Goal: Answer question/provide support: Share knowledge or assist other users

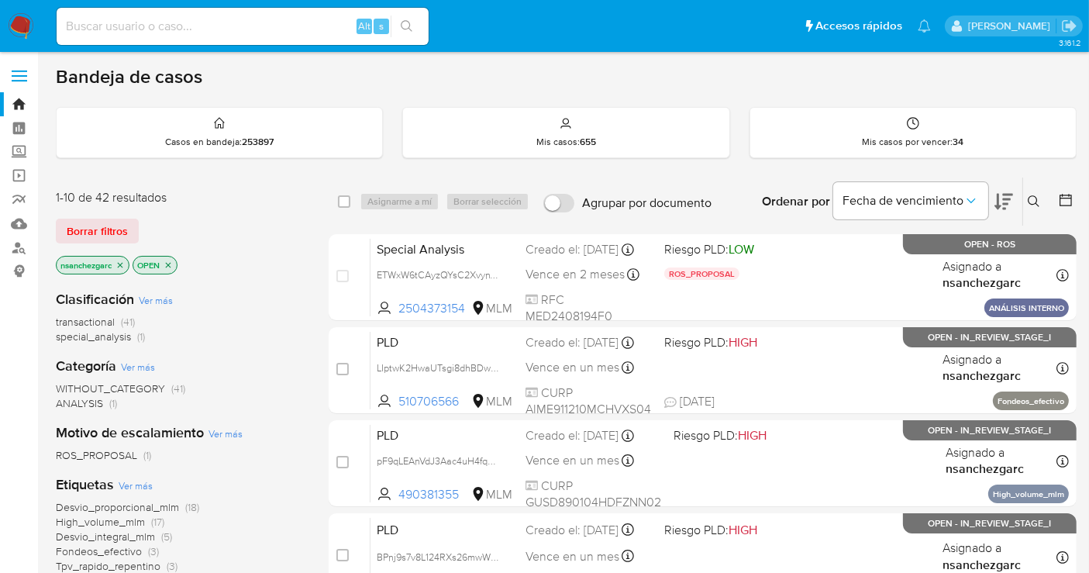
click at [1035, 198] on icon at bounding box center [1034, 201] width 12 height 12
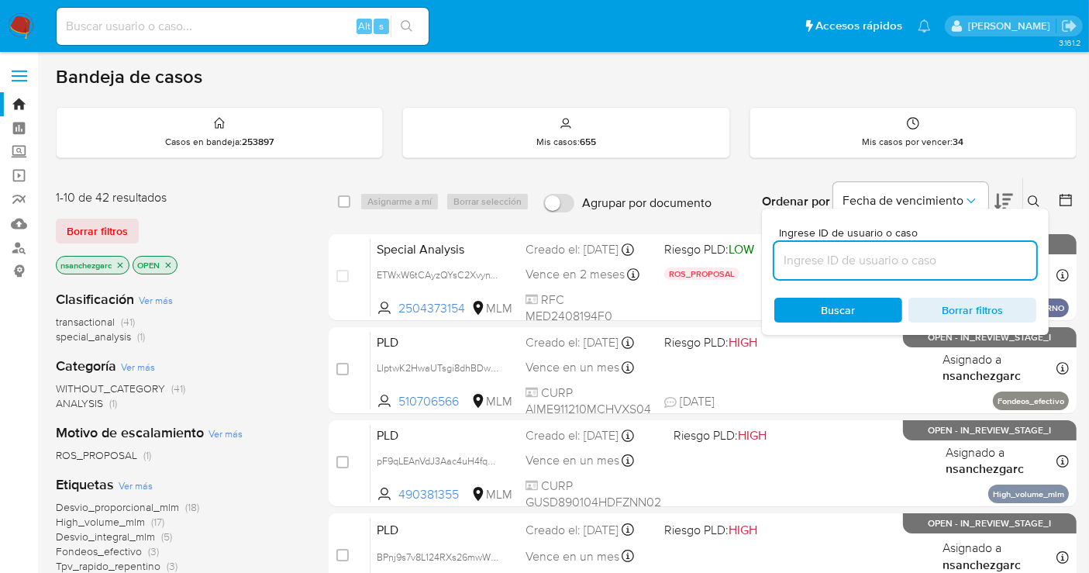
click at [861, 258] on input at bounding box center [905, 260] width 262 height 20
type input "198537381"
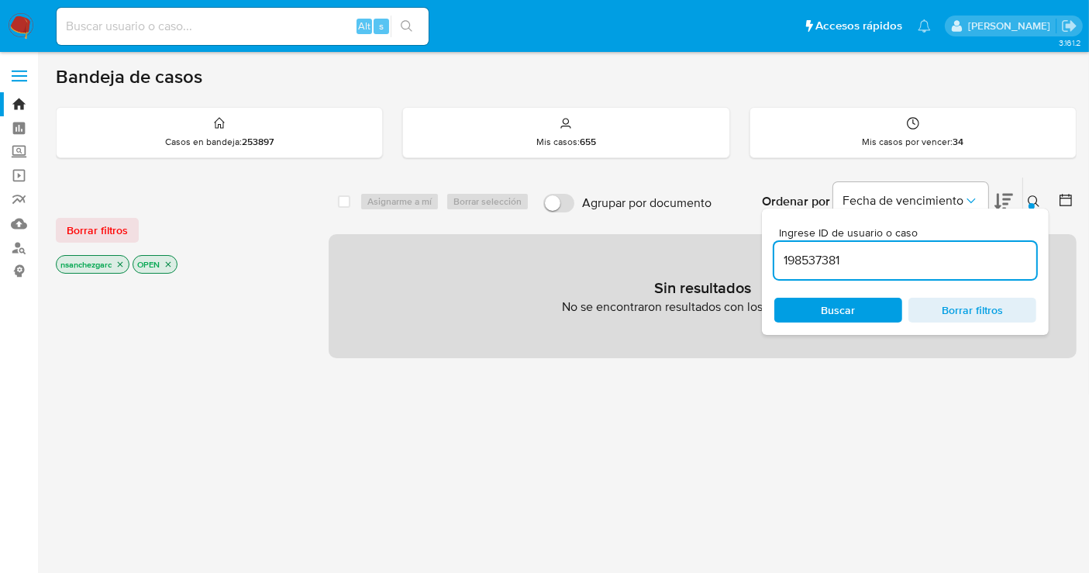
click at [119, 264] on icon "close-filter" at bounding box center [120, 264] width 5 height 5
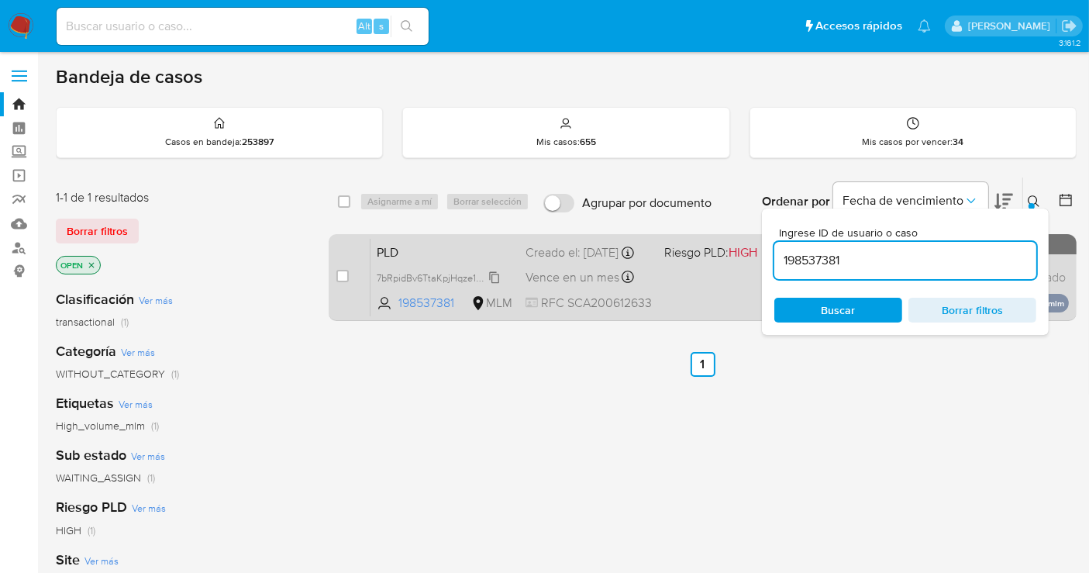
click at [499, 284] on icon at bounding box center [494, 277] width 12 height 12
click at [341, 270] on input "checkbox" at bounding box center [342, 276] width 12 height 12
checkbox input "true"
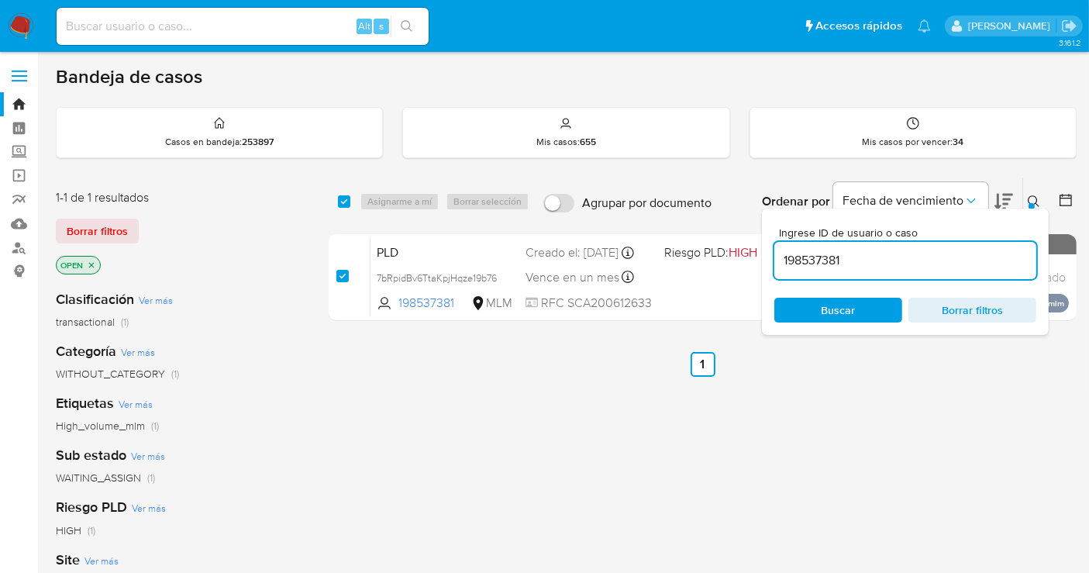
checkbox input "true"
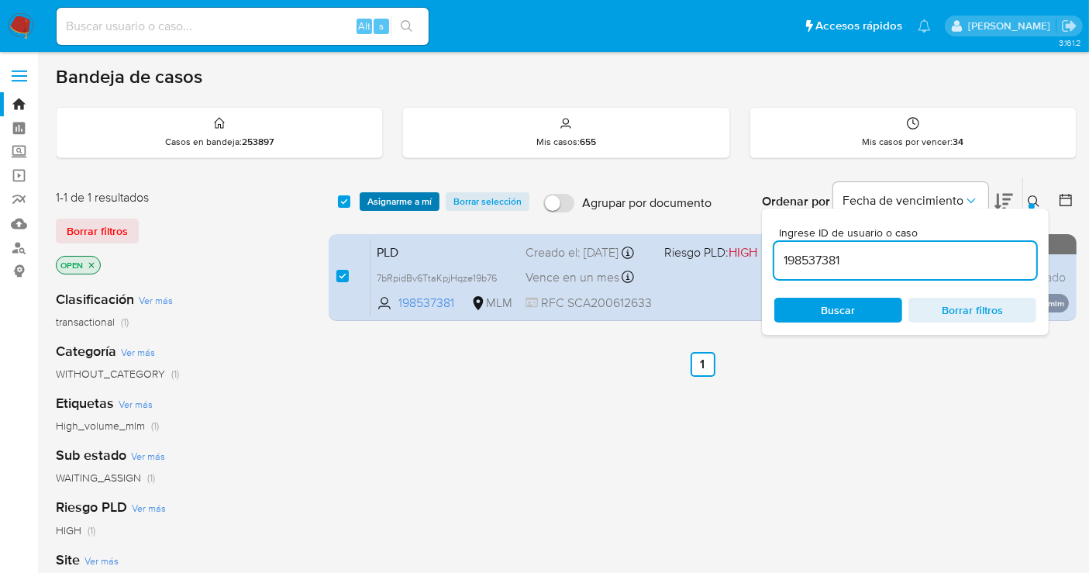
click at [383, 197] on span "Asignarme a mí" at bounding box center [399, 201] width 64 height 15
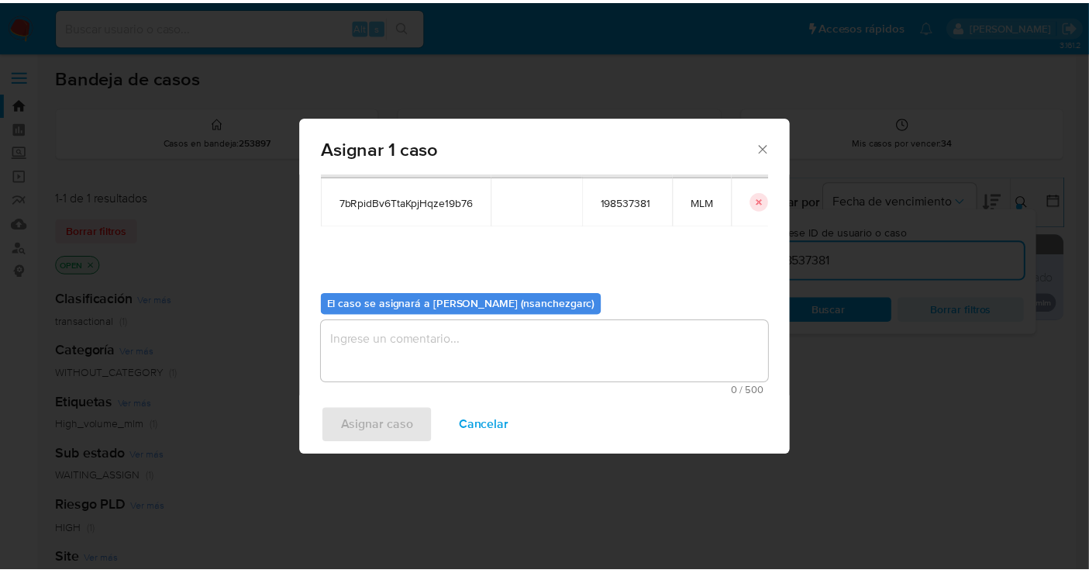
scroll to position [79, 0]
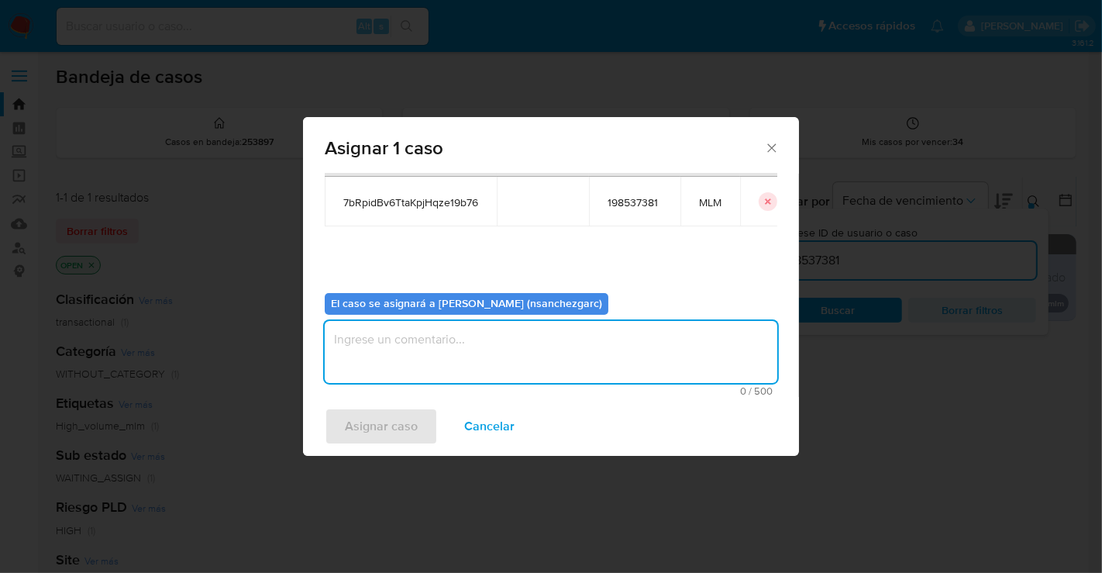
click at [387, 350] on textarea "assign-modal" at bounding box center [551, 352] width 453 height 62
type textarea "nesg"
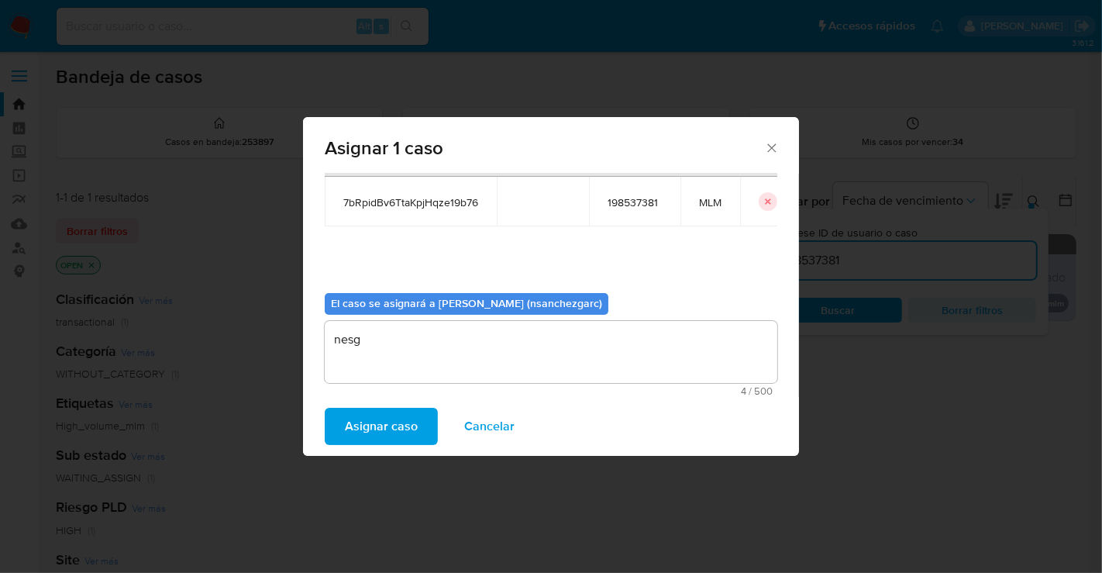
click at [360, 428] on span "Asignar caso" at bounding box center [381, 426] width 73 height 34
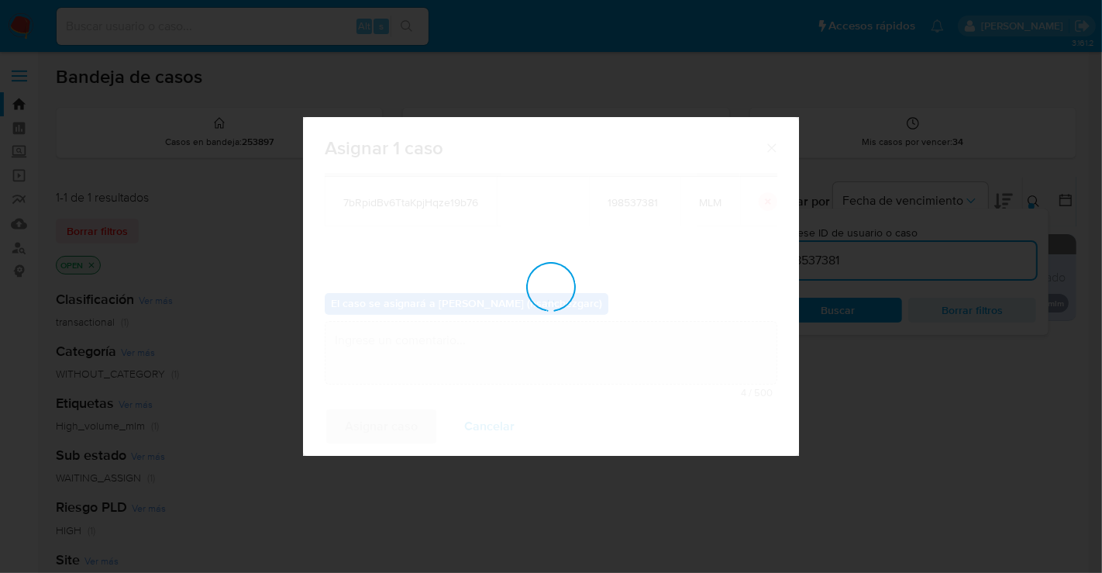
checkbox input "false"
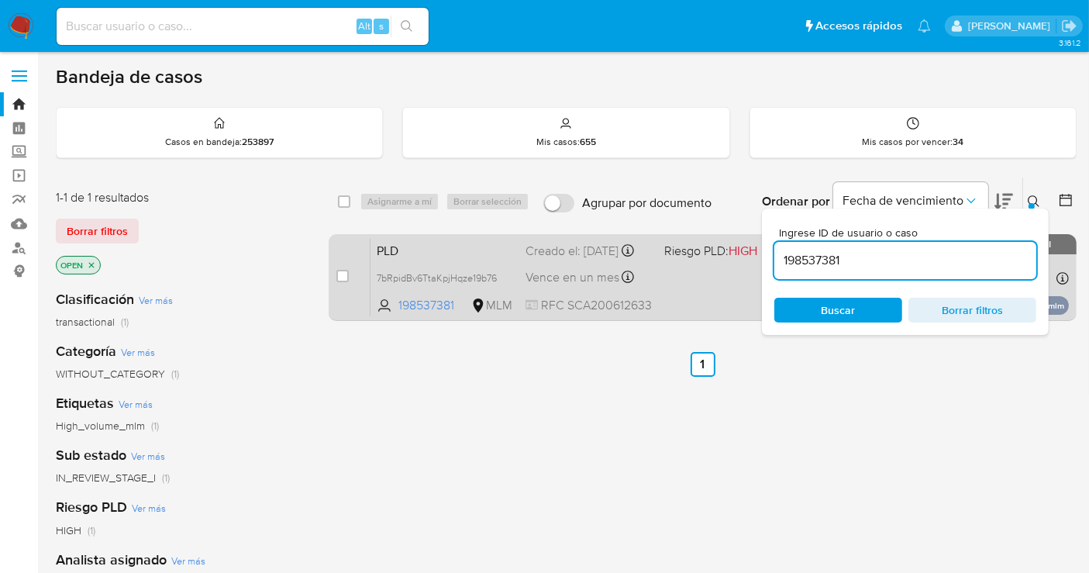
click at [559, 260] on div "Creado el: 12/09/2025 Creado el: 12/09/2025 02:11:49" at bounding box center [588, 251] width 126 height 17
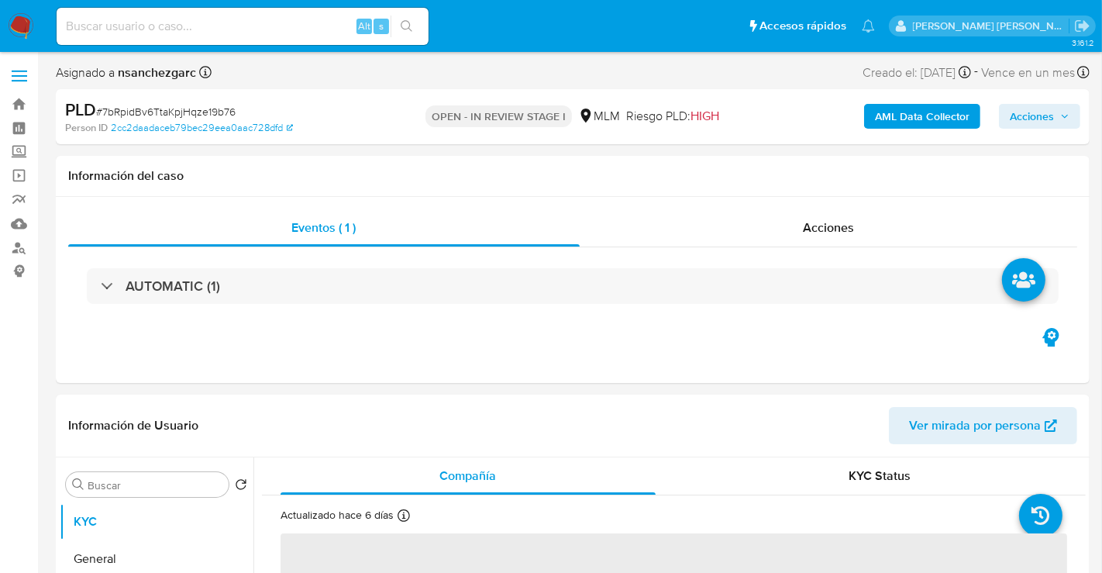
select select "10"
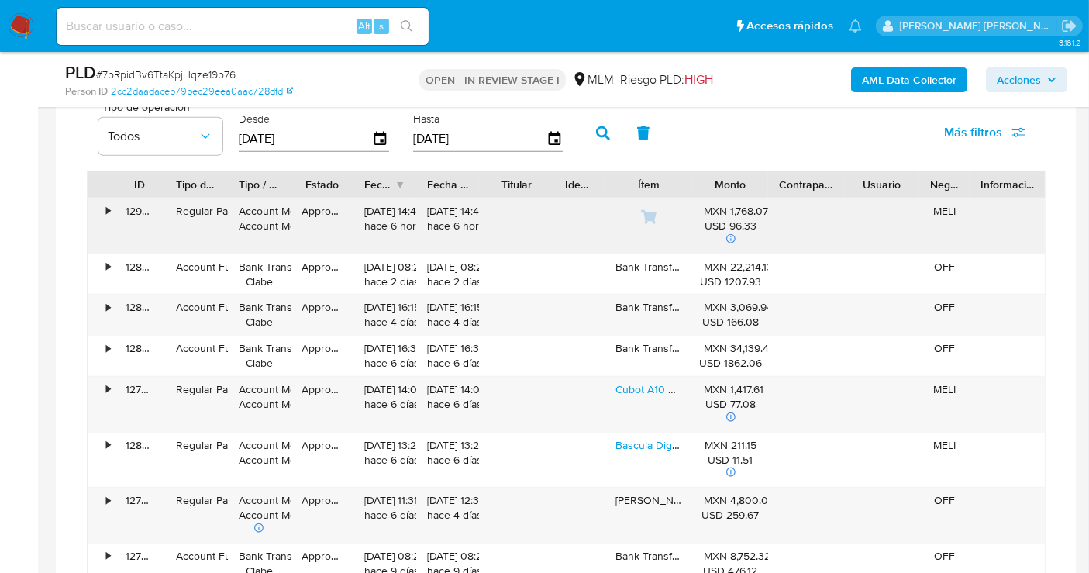
scroll to position [1291, 0]
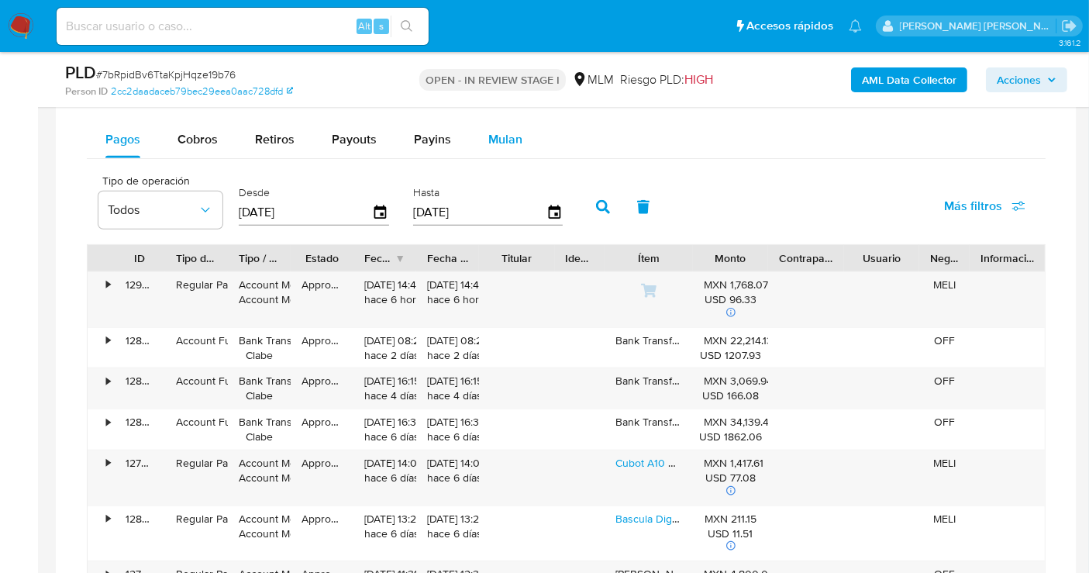
click at [502, 137] on span "Mulan" at bounding box center [505, 139] width 34 height 18
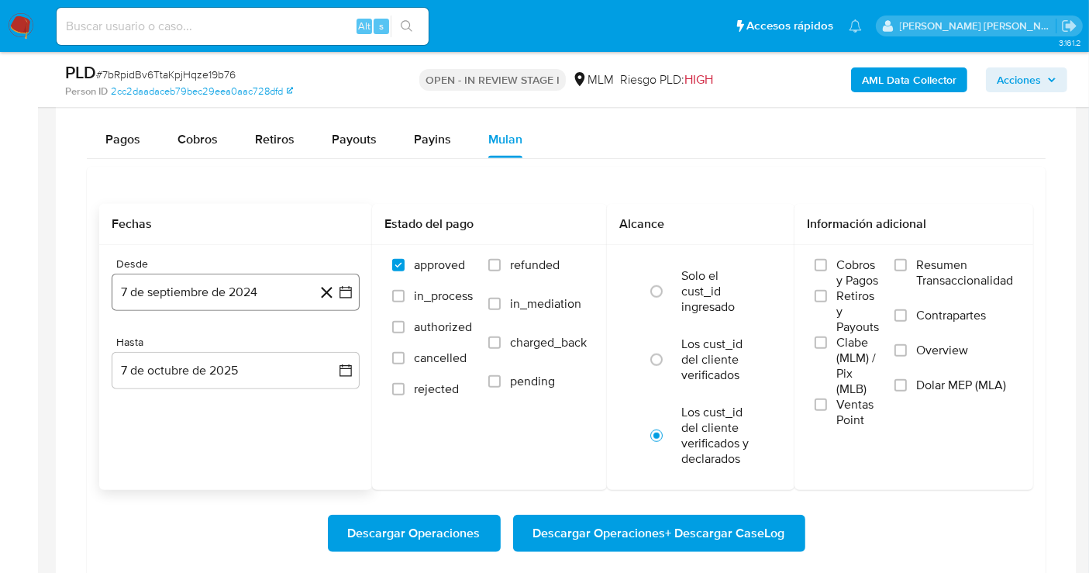
click at [275, 287] on button "7 de septiembre de 2024" at bounding box center [236, 292] width 248 height 37
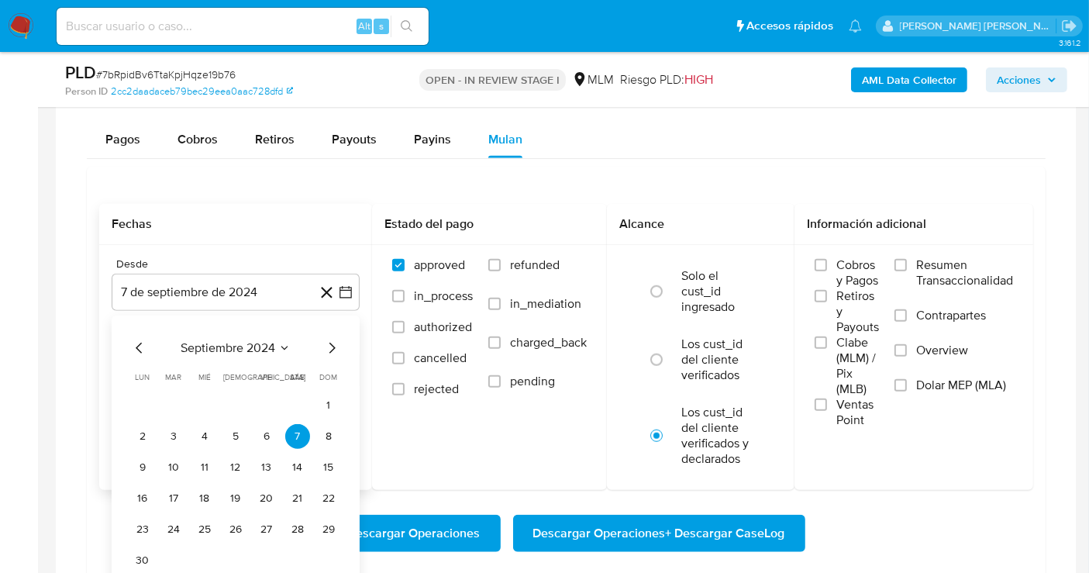
click at [330, 345] on icon "Mes siguiente" at bounding box center [331, 348] width 19 height 19
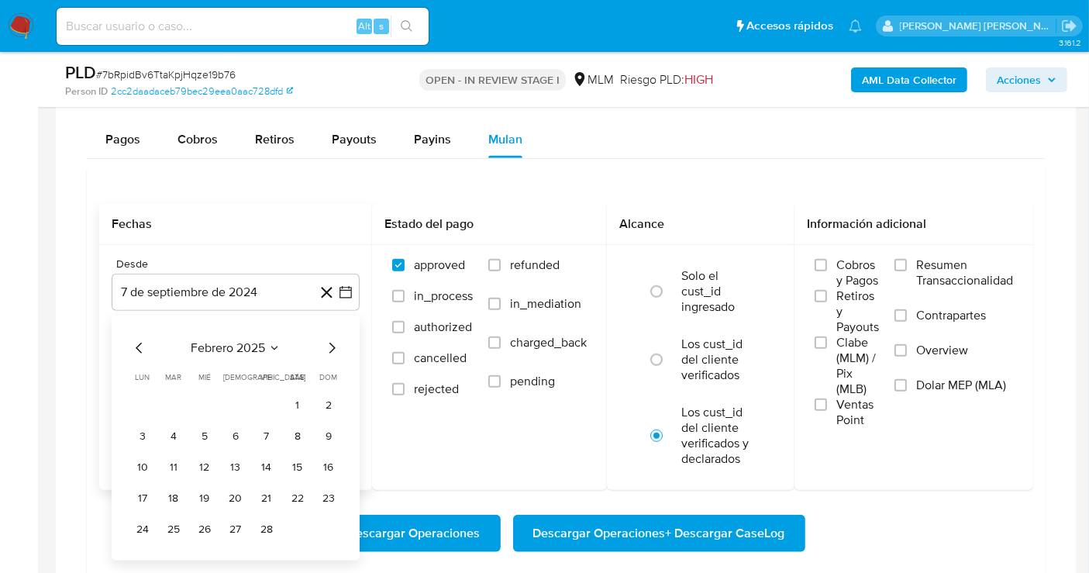
click at [330, 345] on icon "Mes siguiente" at bounding box center [331, 348] width 19 height 19
click at [134, 339] on icon "Mes anterior" at bounding box center [139, 348] width 19 height 19
click at [292, 403] on button "1" at bounding box center [297, 405] width 25 height 25
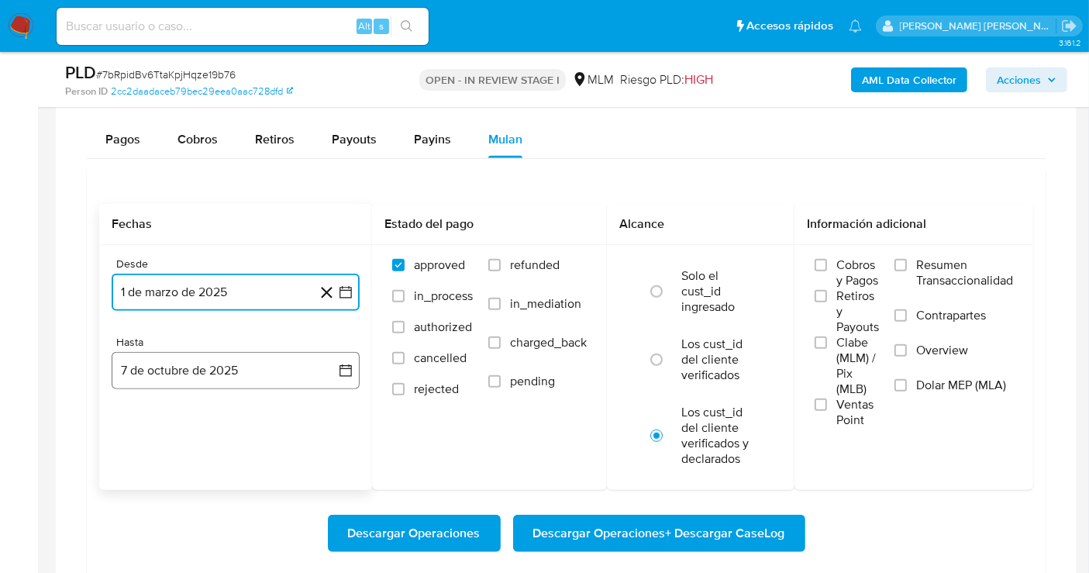
click at [267, 374] on button "7 de octubre de 2025" at bounding box center [236, 370] width 248 height 37
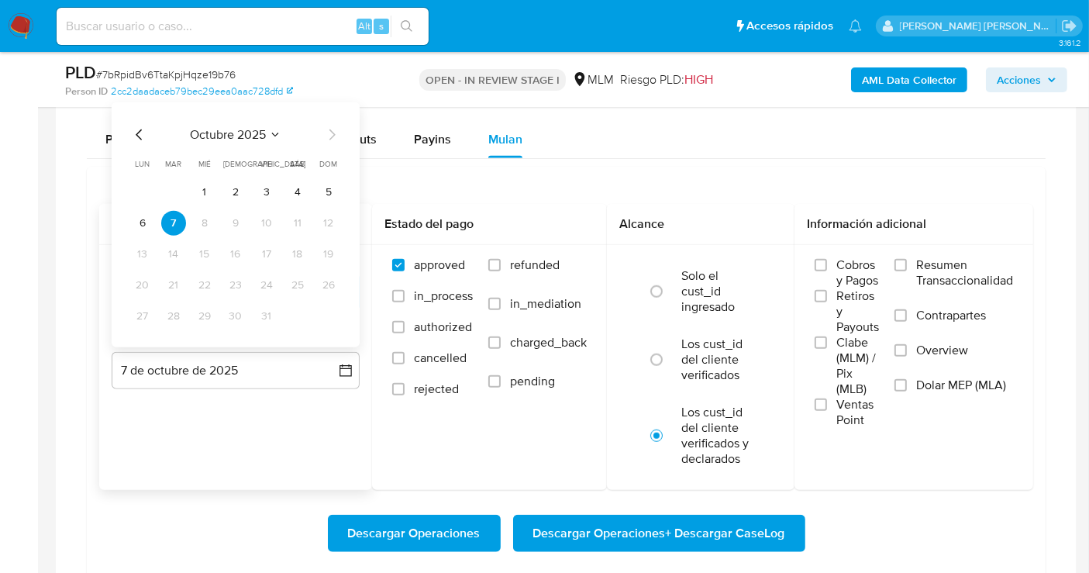
click at [132, 129] on icon "Mes anterior" at bounding box center [139, 135] width 19 height 19
click at [329, 314] on button "31" at bounding box center [328, 316] width 25 height 25
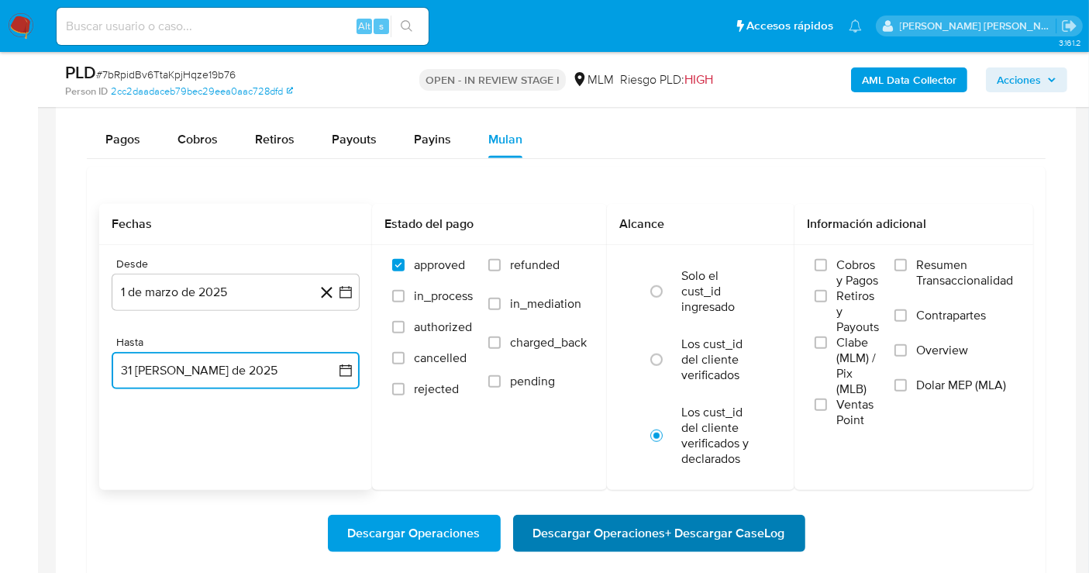
click at [686, 525] on span "Descargar Operaciones + Descargar CaseLog" at bounding box center [659, 533] width 252 height 34
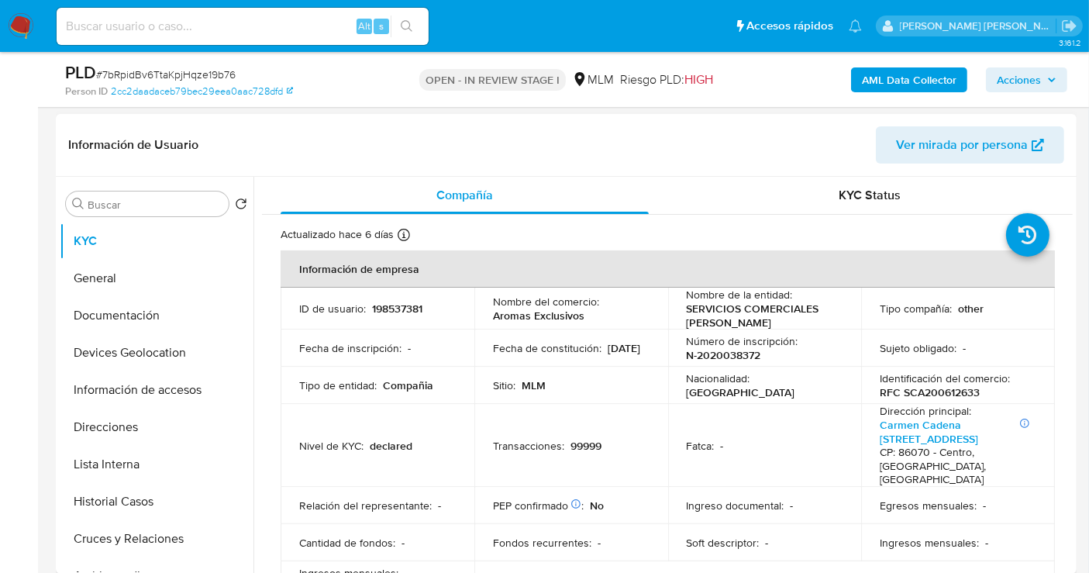
scroll to position [172, 0]
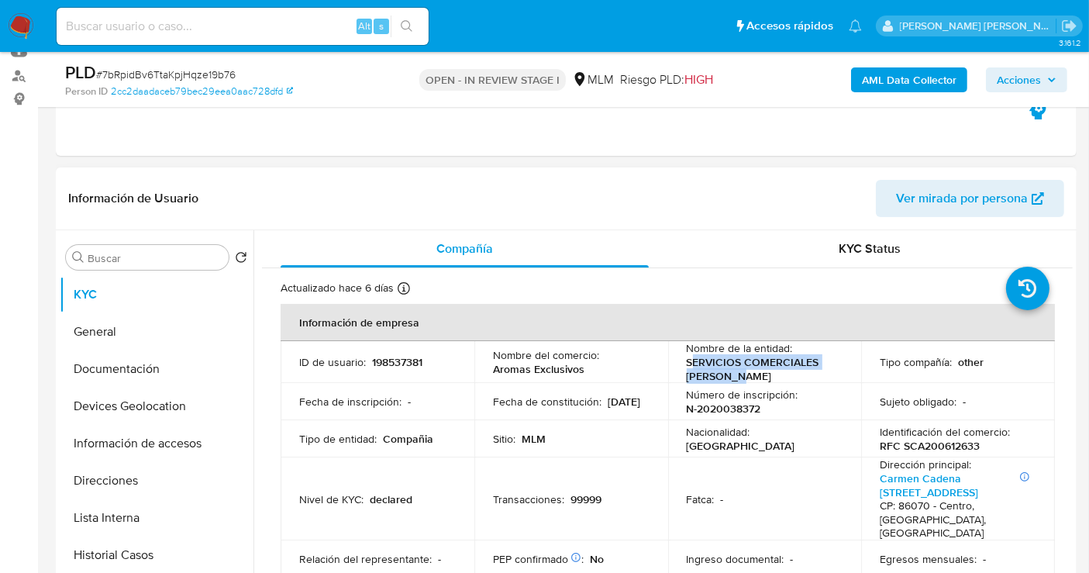
drag, startPoint x: 741, startPoint y: 380, endPoint x: 680, endPoint y: 364, distance: 63.2
click at [680, 364] on td "Nombre de la entidad : SERVICIOS COMERCIALES ARELLANO" at bounding box center [765, 362] width 194 height 42
copy p "SERVICIOS COMERCIALES ARELLANO"
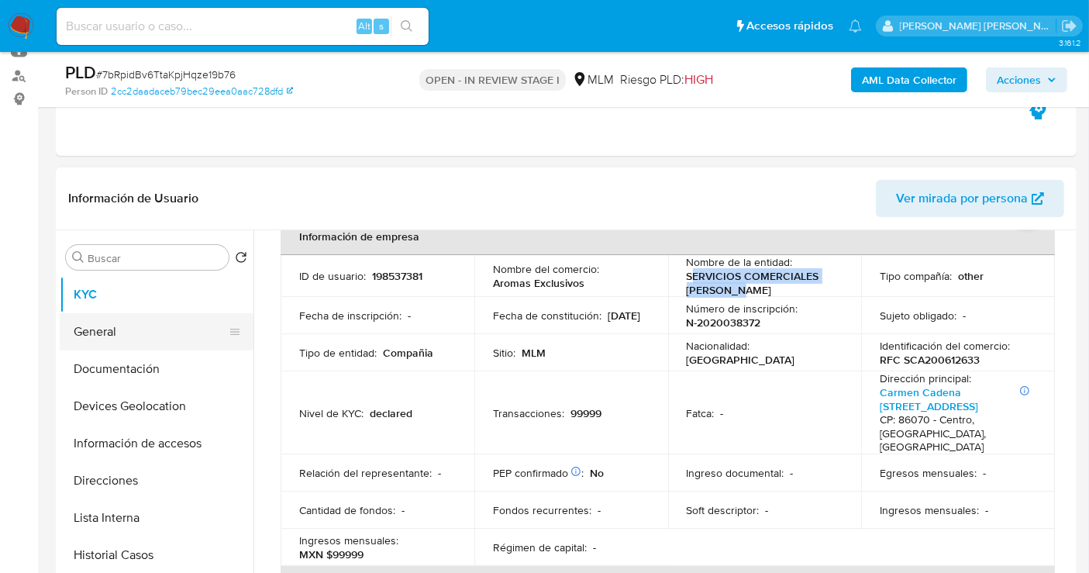
click at [149, 335] on button "General" at bounding box center [150, 331] width 181 height 37
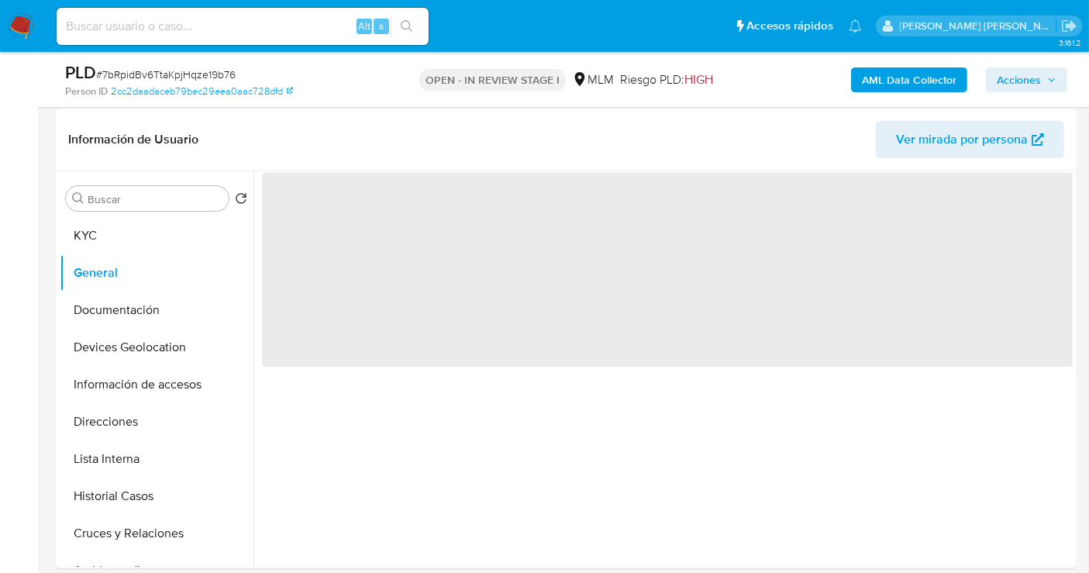
scroll to position [258, 0]
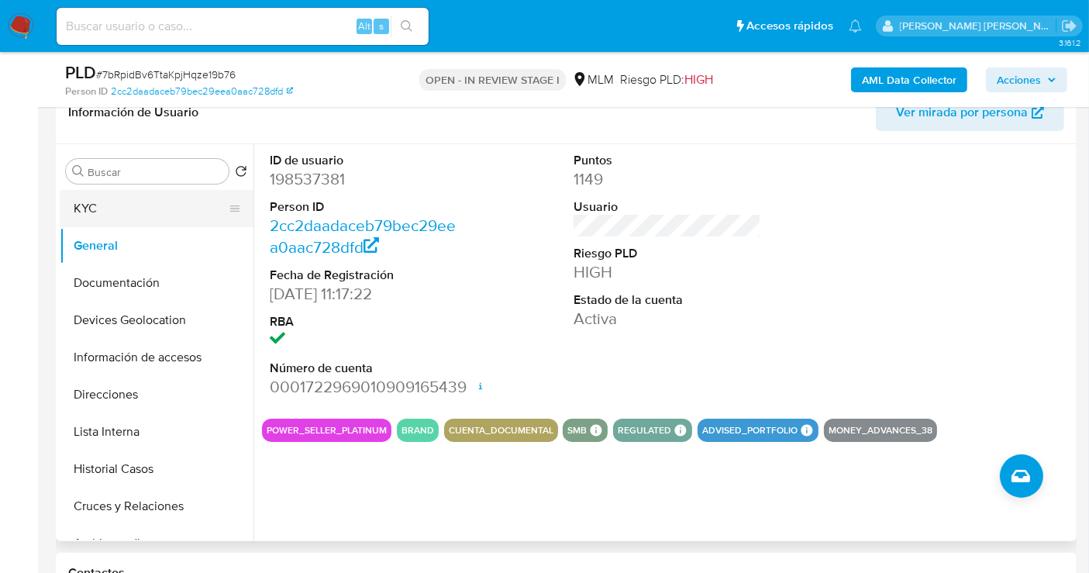
click at [112, 209] on button "KYC" at bounding box center [150, 208] width 181 height 37
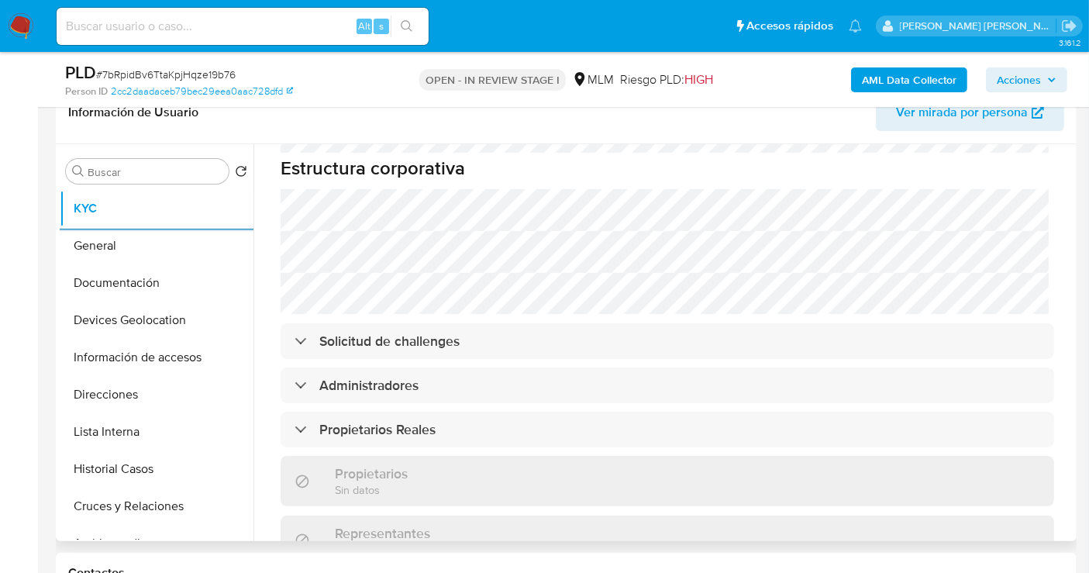
scroll to position [775, 0]
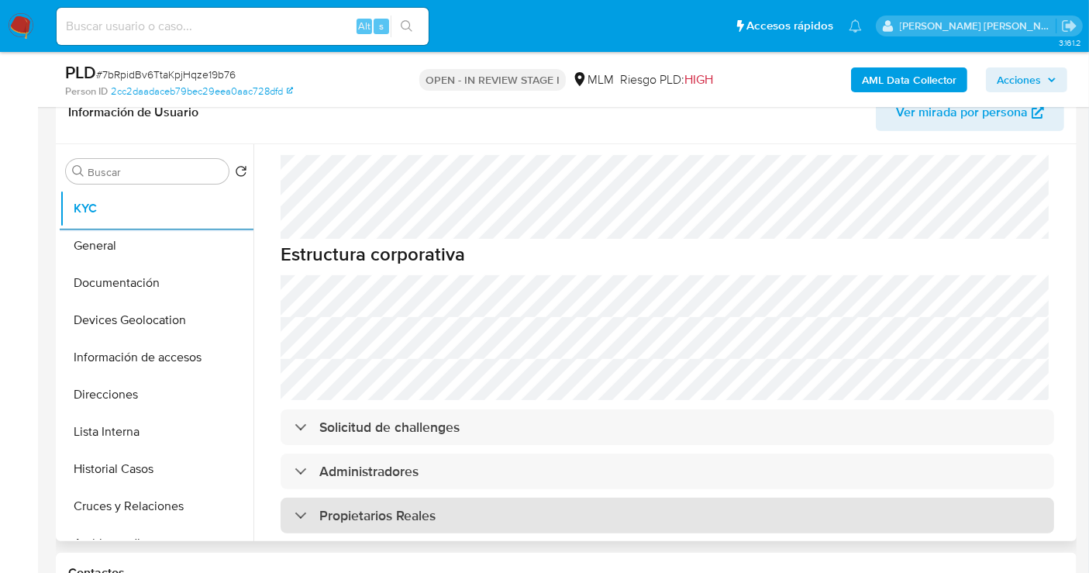
click at [389, 507] on h3 "Propietarios Reales" at bounding box center [377, 515] width 116 height 17
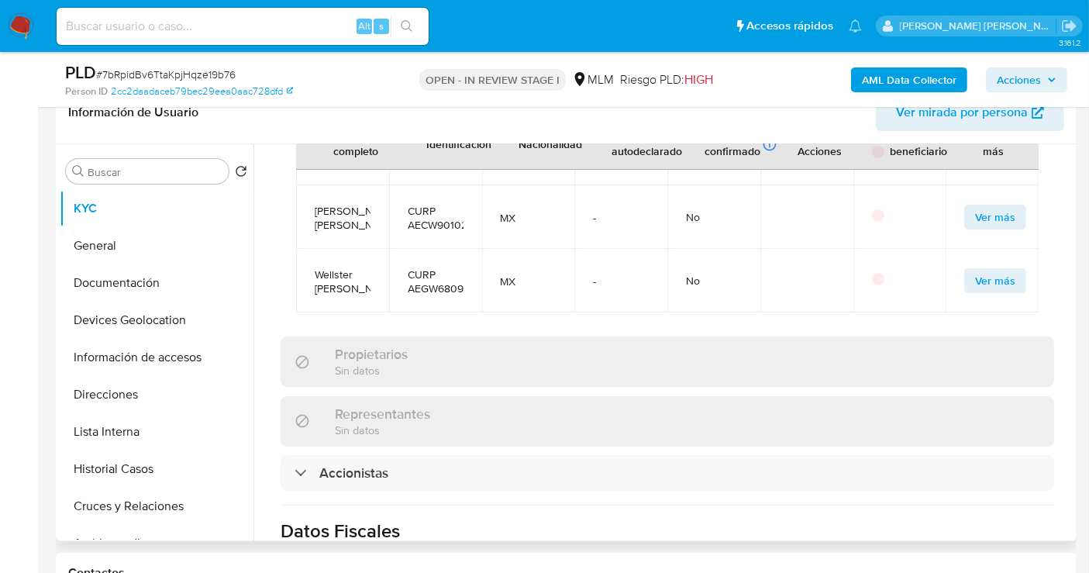
scroll to position [105, 0]
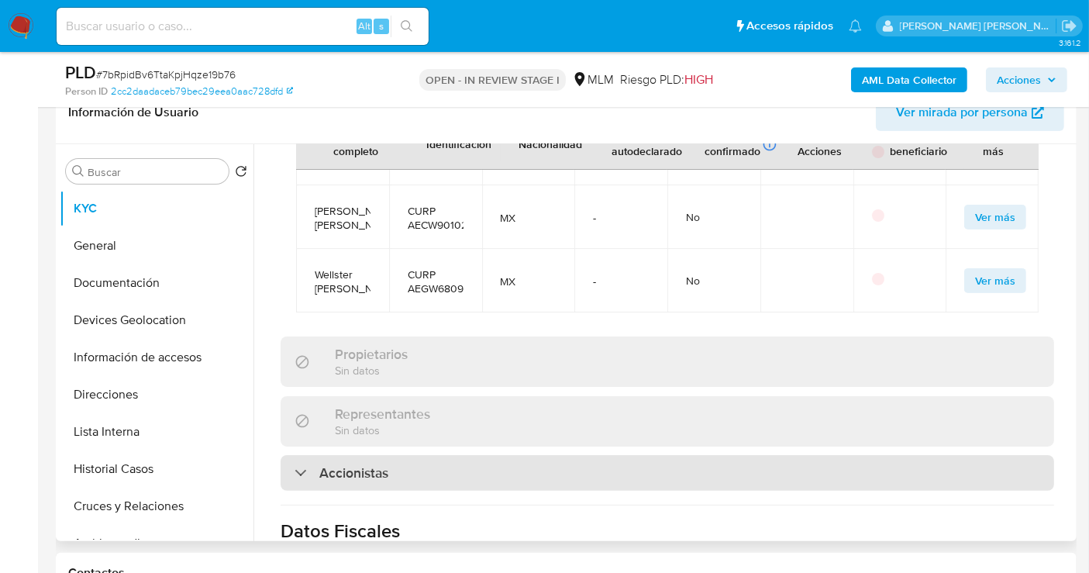
click at [344, 455] on div "Accionistas" at bounding box center [667, 473] width 773 height 36
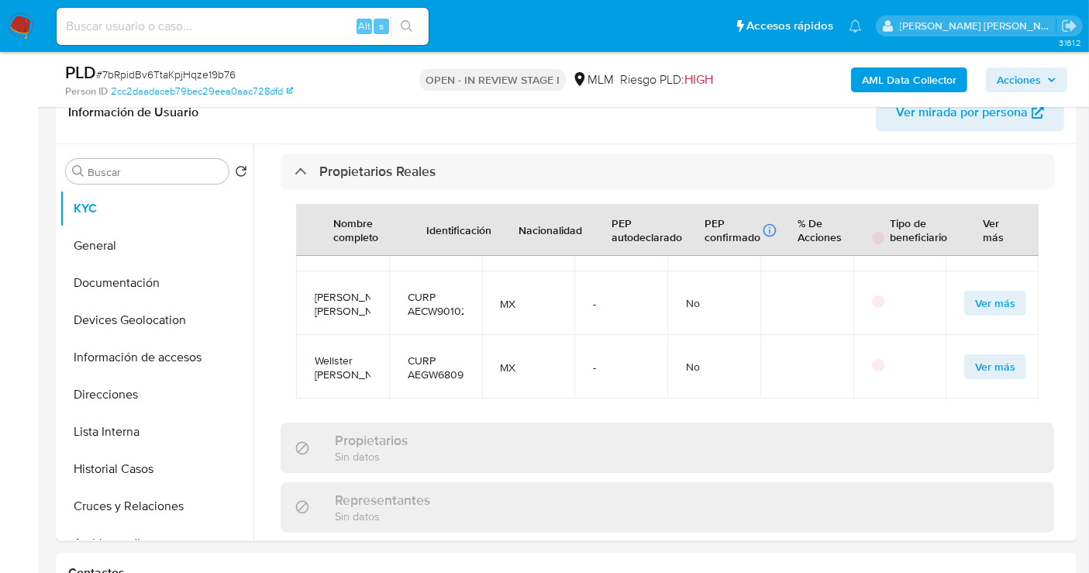
scroll to position [221, 0]
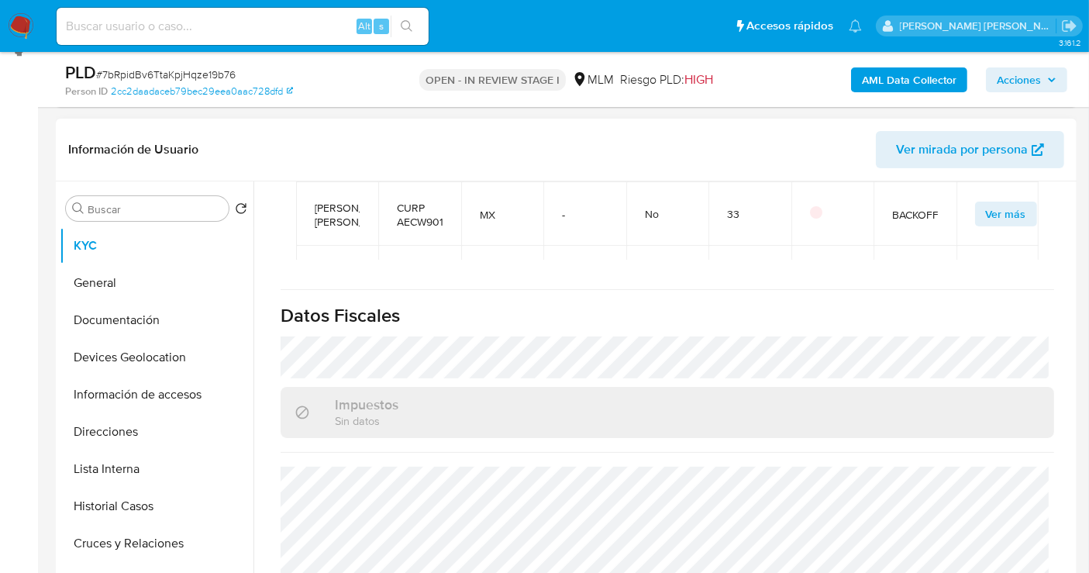
scroll to position [1742, 0]
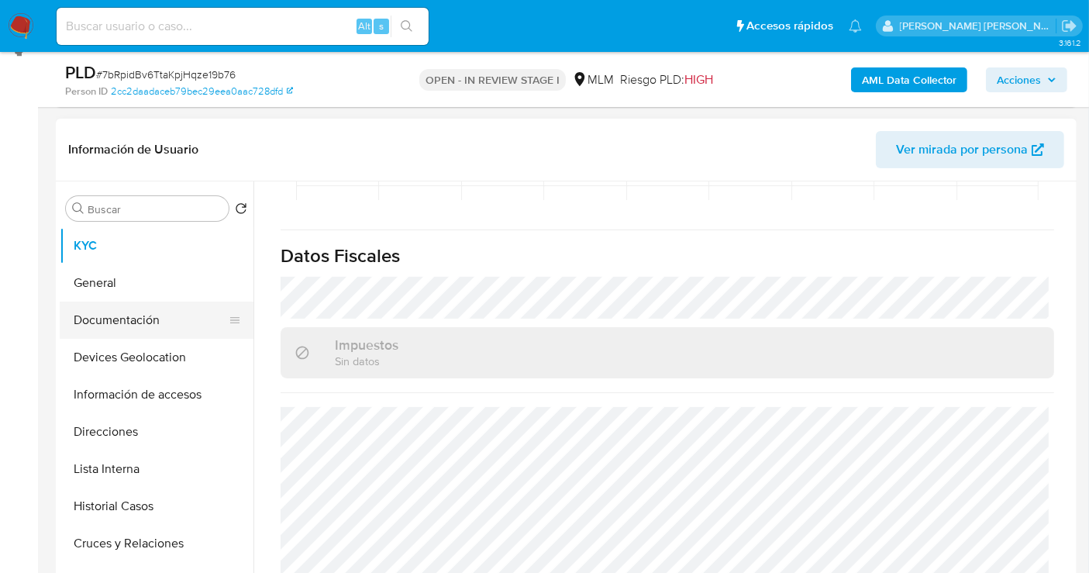
click at [100, 315] on button "Documentación" at bounding box center [150, 319] width 181 height 37
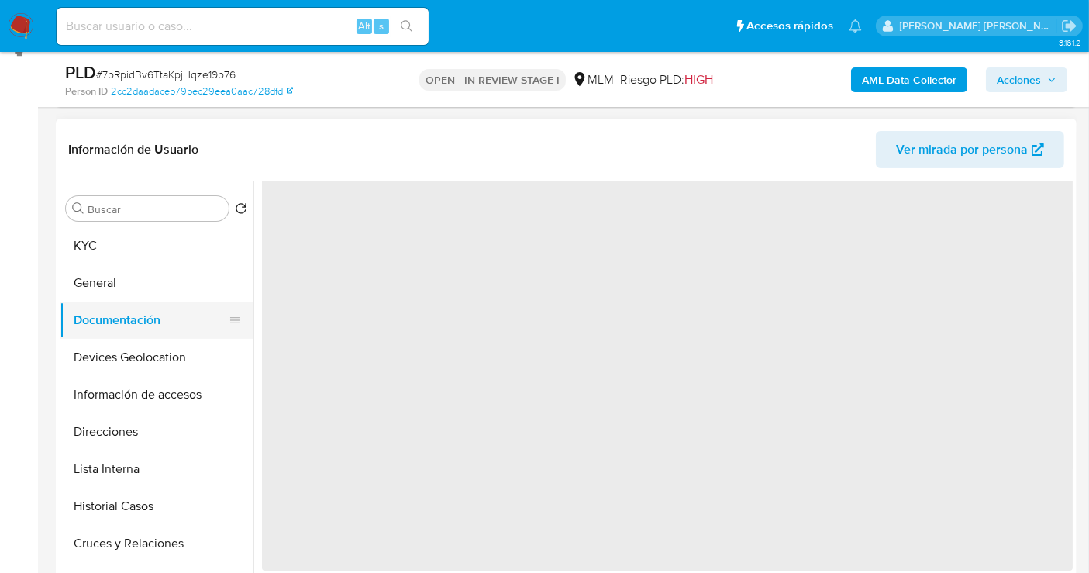
scroll to position [0, 0]
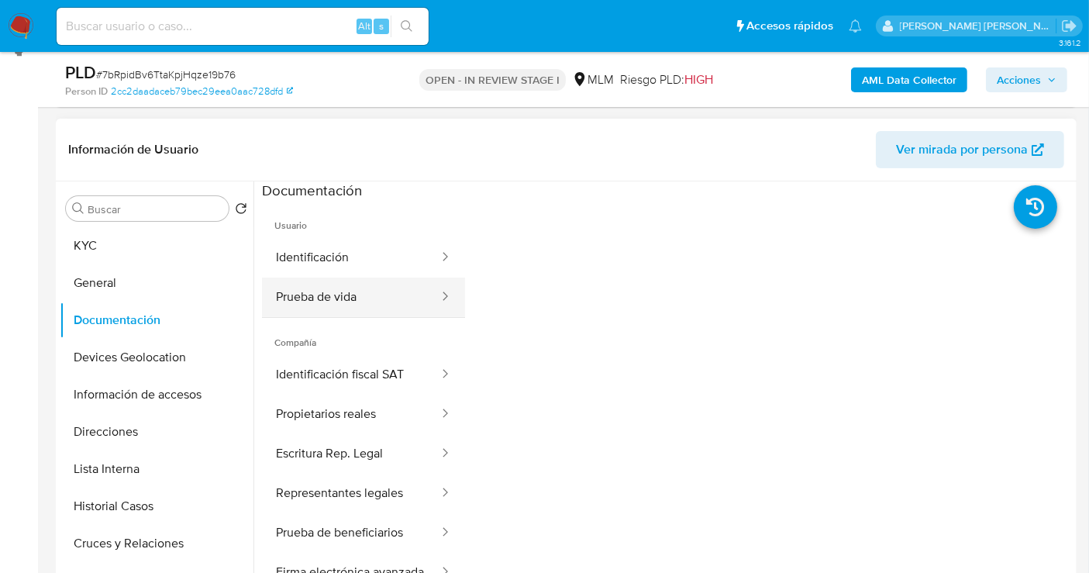
click at [350, 294] on button "Prueba de vida" at bounding box center [351, 297] width 178 height 40
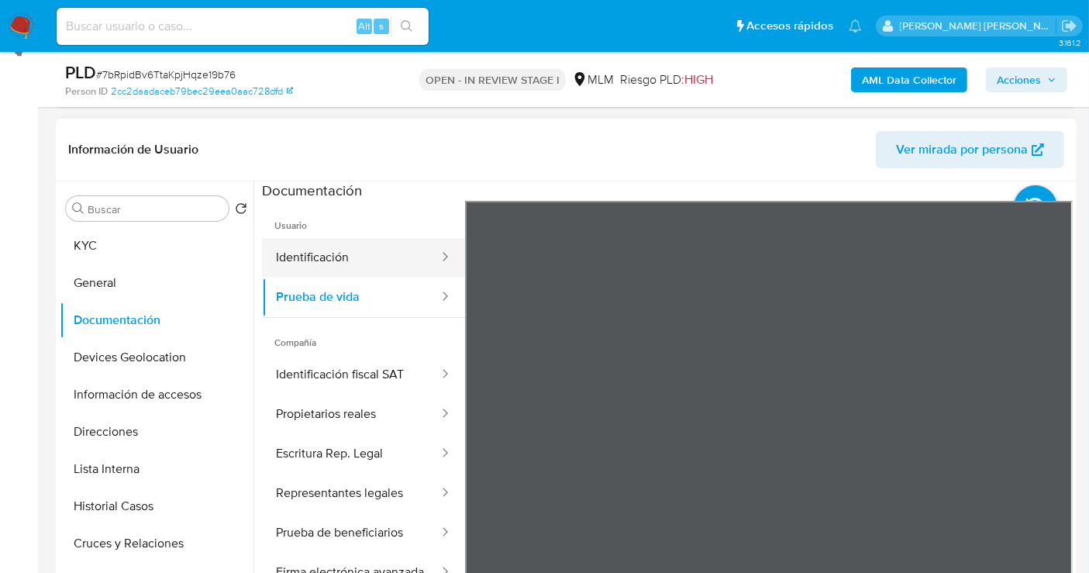
click at [304, 257] on button "Identificación" at bounding box center [351, 258] width 178 height 40
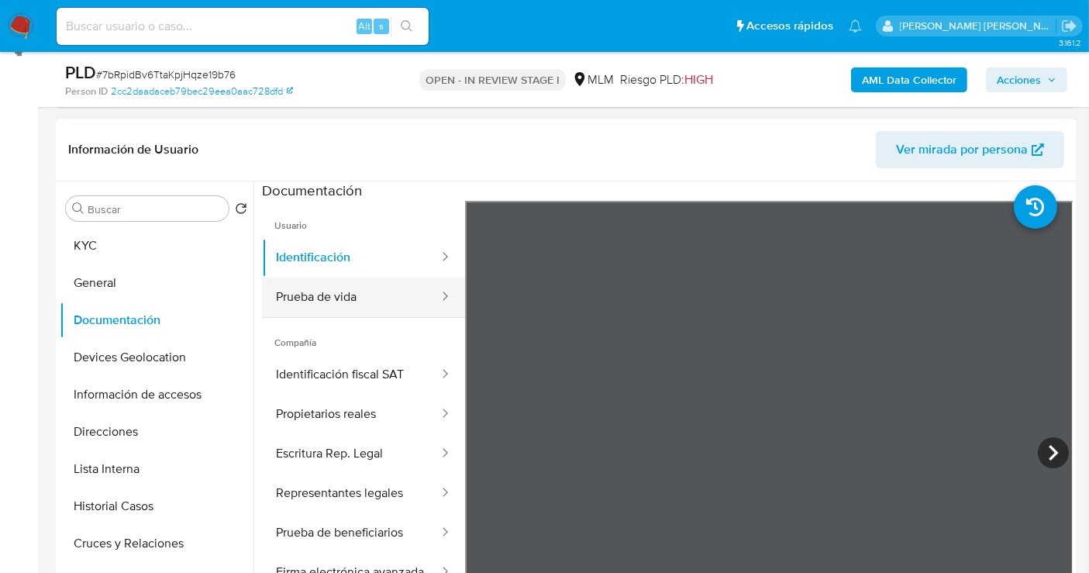
click at [339, 298] on button "Prueba de vida" at bounding box center [351, 297] width 178 height 40
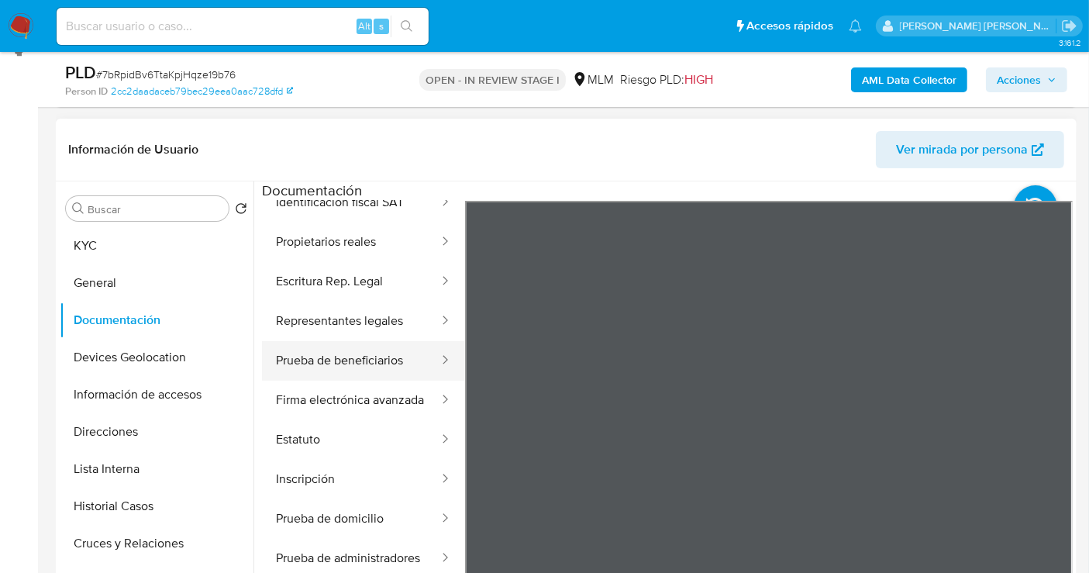
scroll to position [258, 0]
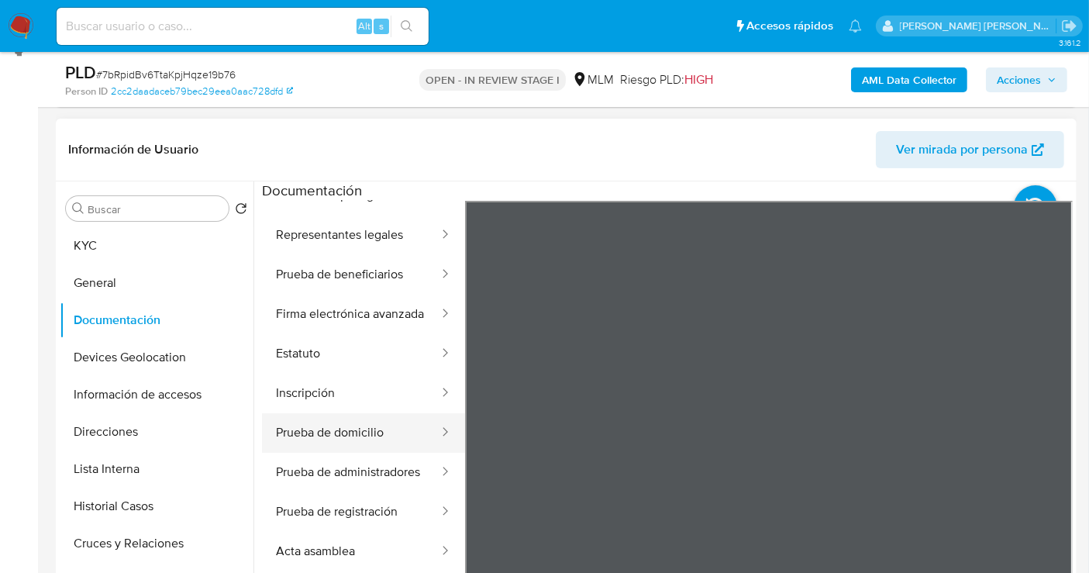
click at [339, 435] on button "Prueba de domicilio" at bounding box center [351, 433] width 178 height 40
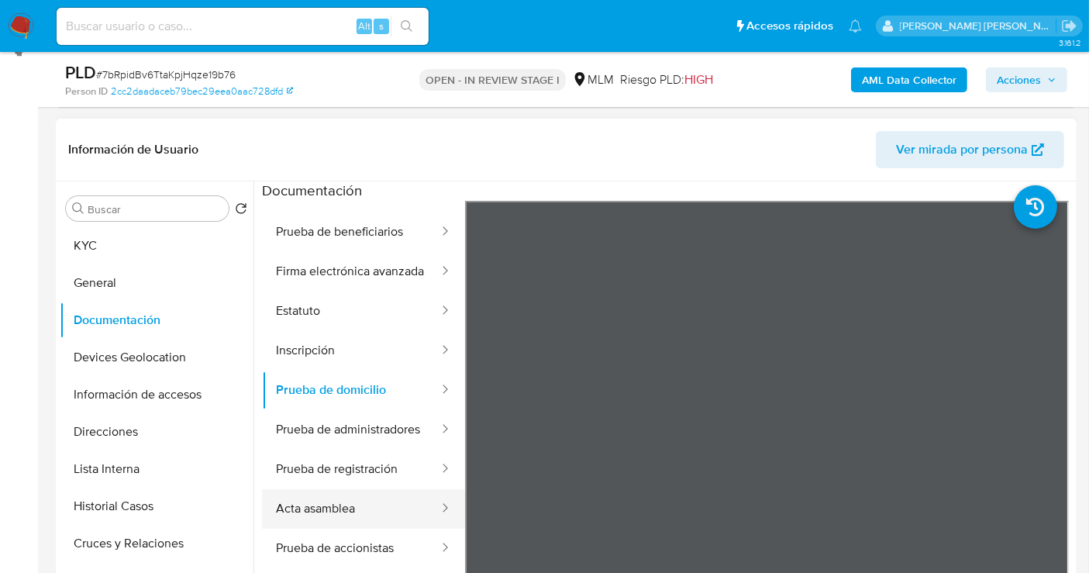
scroll to position [135, 0]
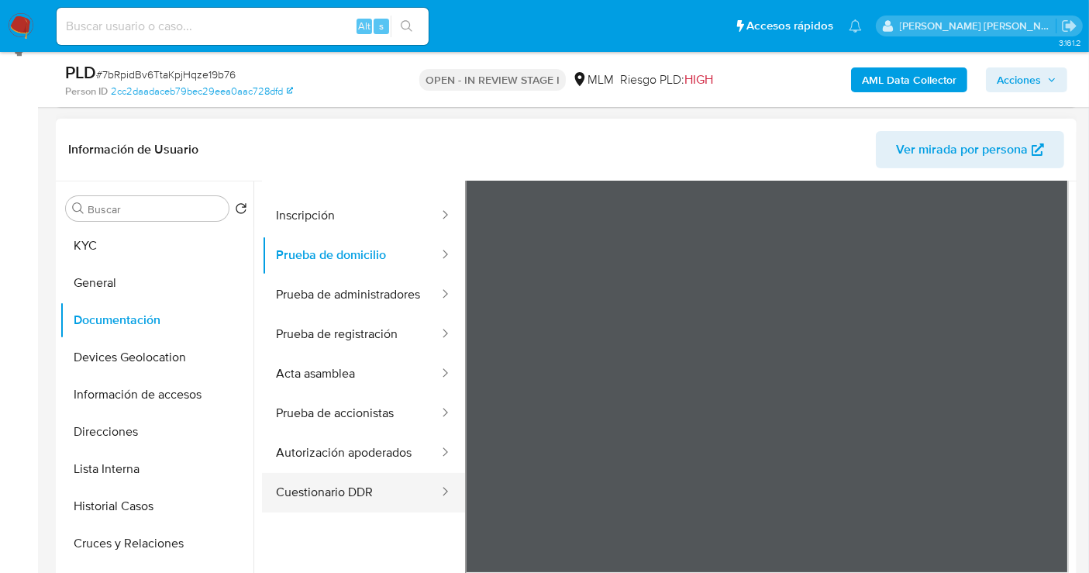
click at [348, 491] on button "Cuestionario DDR" at bounding box center [351, 493] width 178 height 40
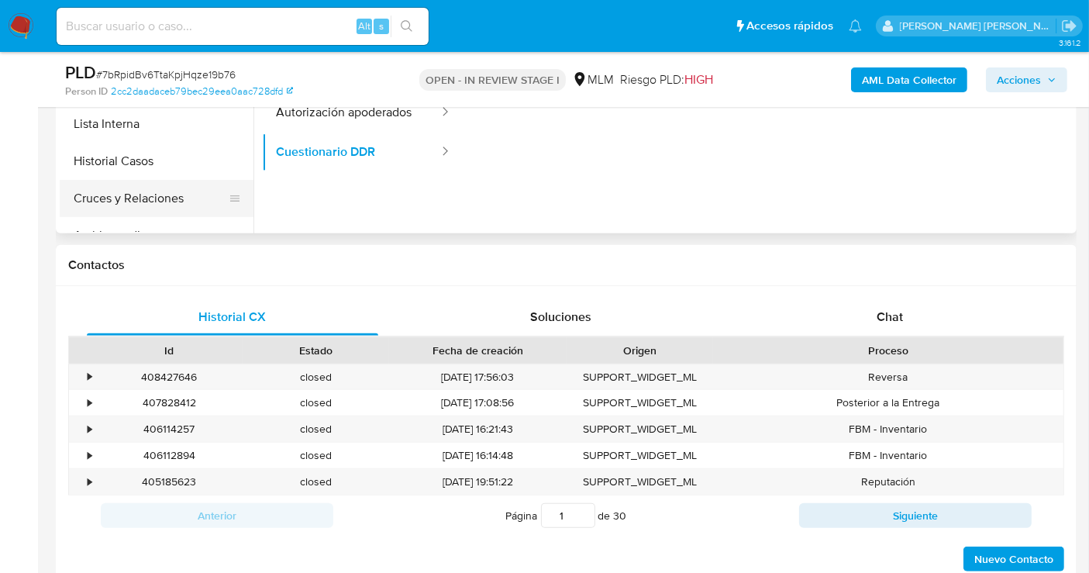
scroll to position [394, 0]
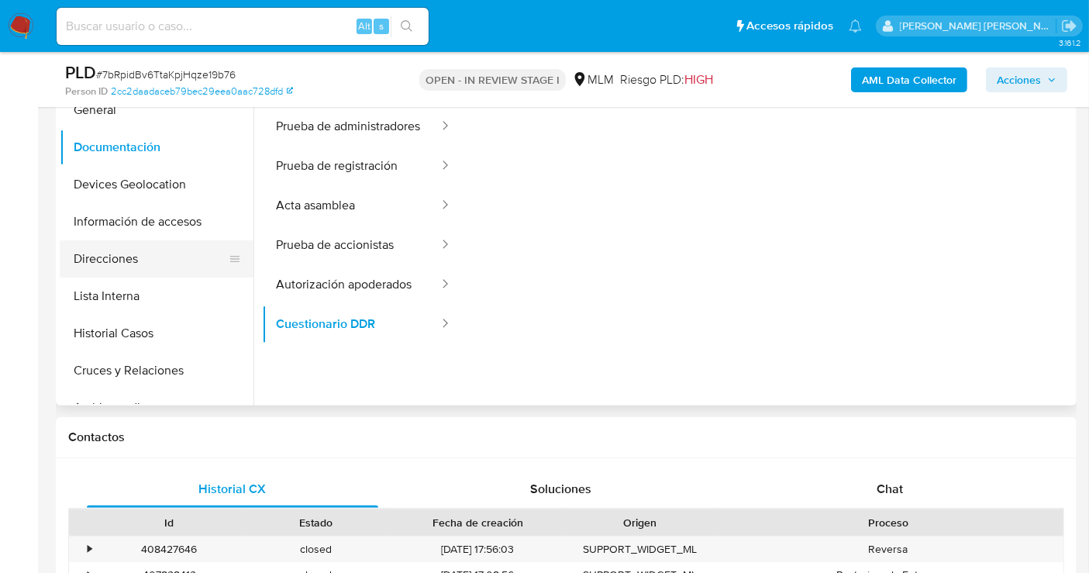
click at [108, 264] on button "Direcciones" at bounding box center [150, 258] width 181 height 37
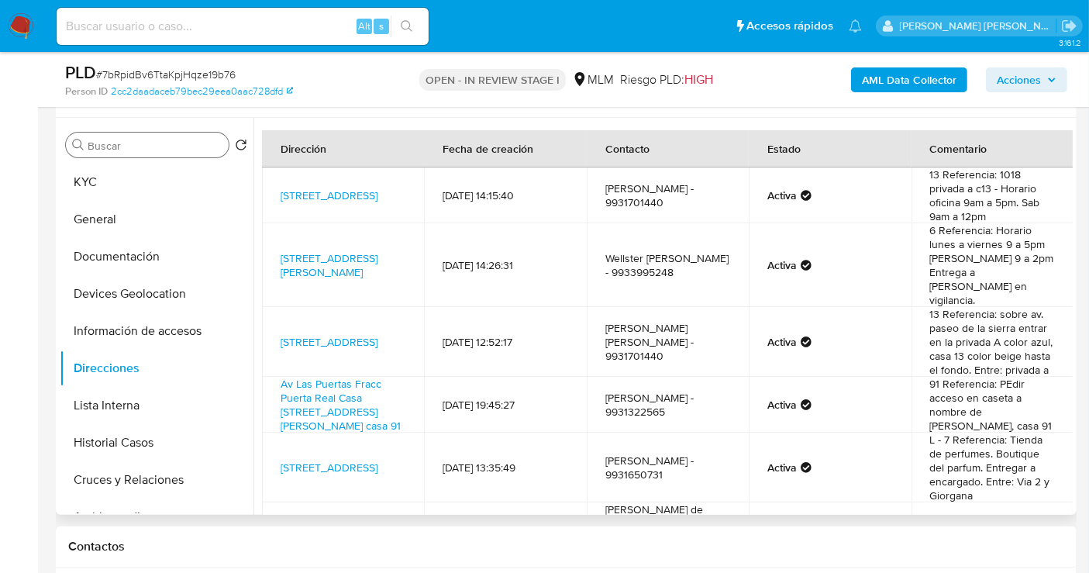
scroll to position [258, 0]
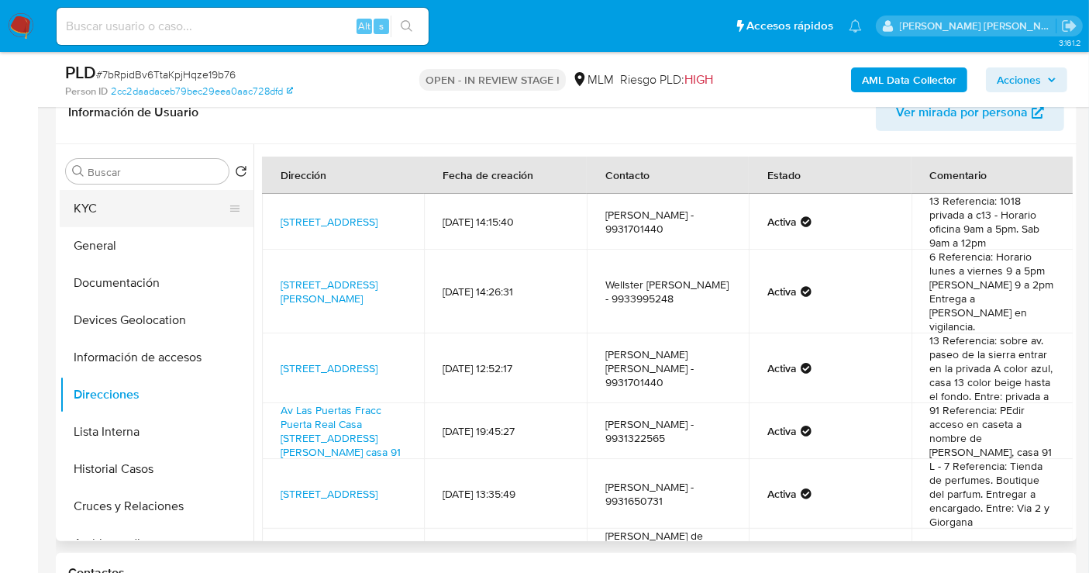
click at [85, 205] on button "KYC" at bounding box center [150, 208] width 181 height 37
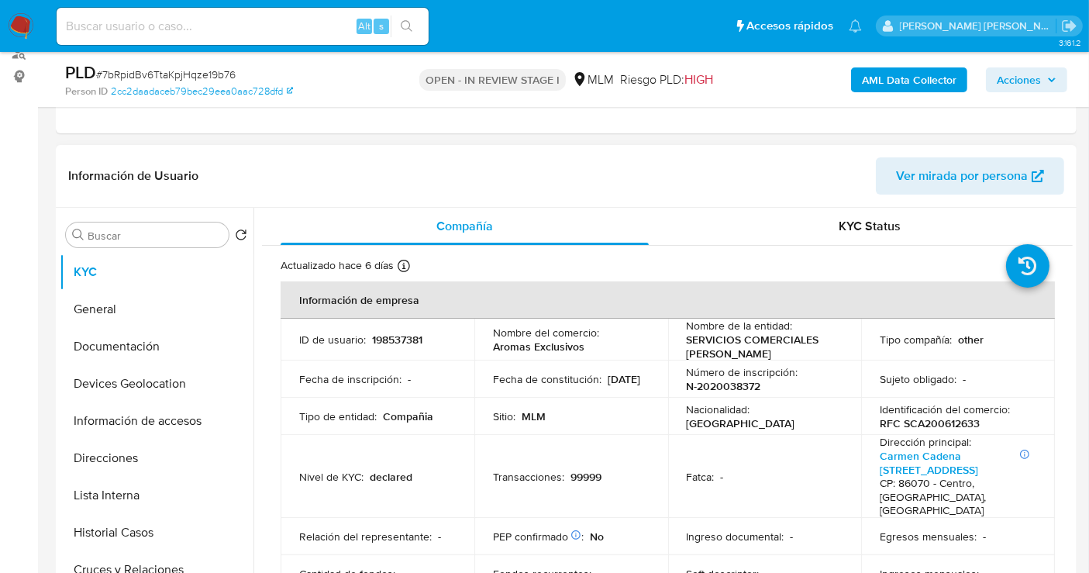
scroll to position [172, 0]
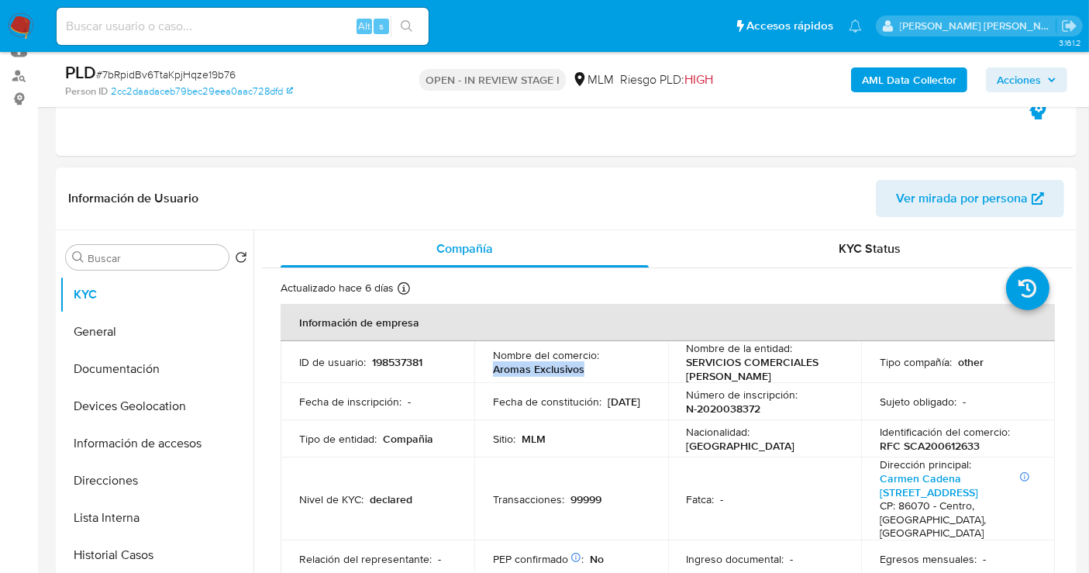
drag, startPoint x: 531, startPoint y: 369, endPoint x: 489, endPoint y: 373, distance: 42.0
click at [489, 373] on td "Nombre del comercio : Aromas Exclusivos" at bounding box center [571, 362] width 194 height 42
copy p "Aromas Exclusivos"
click at [114, 487] on button "Direcciones" at bounding box center [150, 480] width 181 height 37
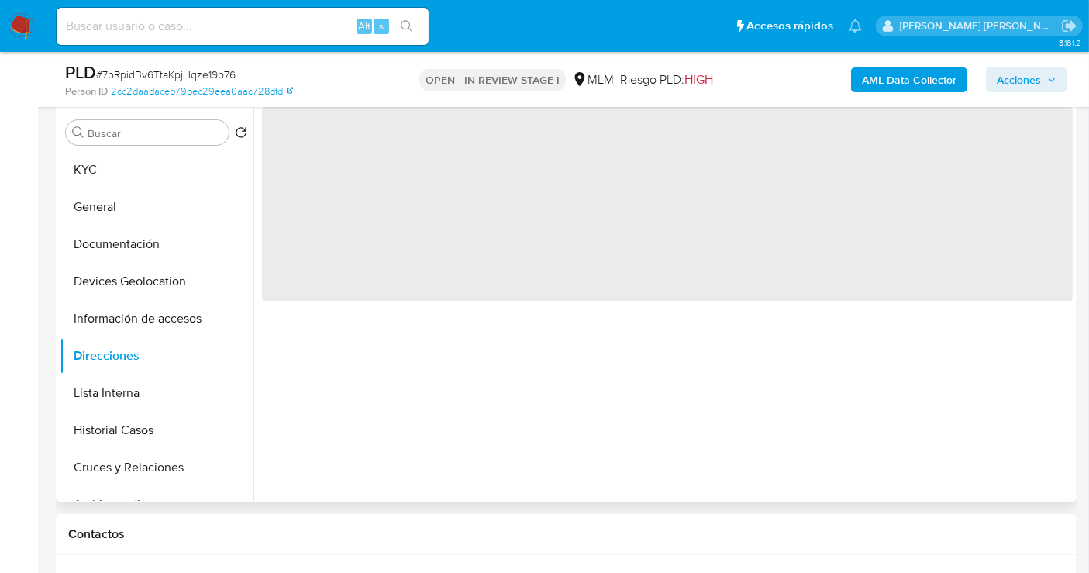
scroll to position [258, 0]
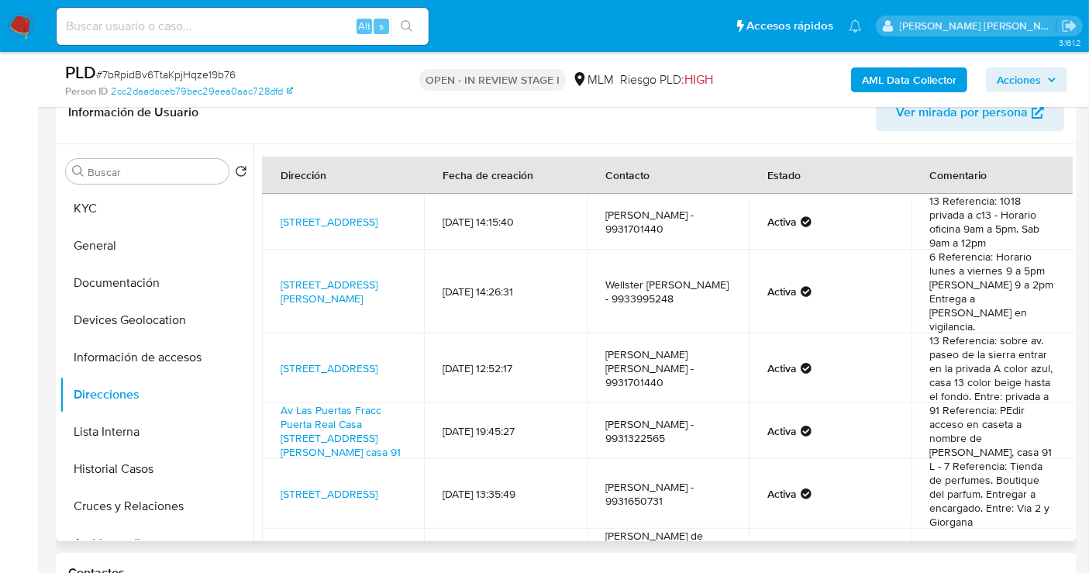
drag, startPoint x: 387, startPoint y: 504, endPoint x: 283, endPoint y: 468, distance: 109.8
click at [283, 468] on td "Avenida Samarkanda 202, Centro, Tabasco, 86030, Mexico 202" at bounding box center [343, 494] width 162 height 70
click at [347, 494] on link "Avenida Samarkanda 202, Centro, Tabasco, 86030, Mexico 202" at bounding box center [329, 493] width 97 height 15
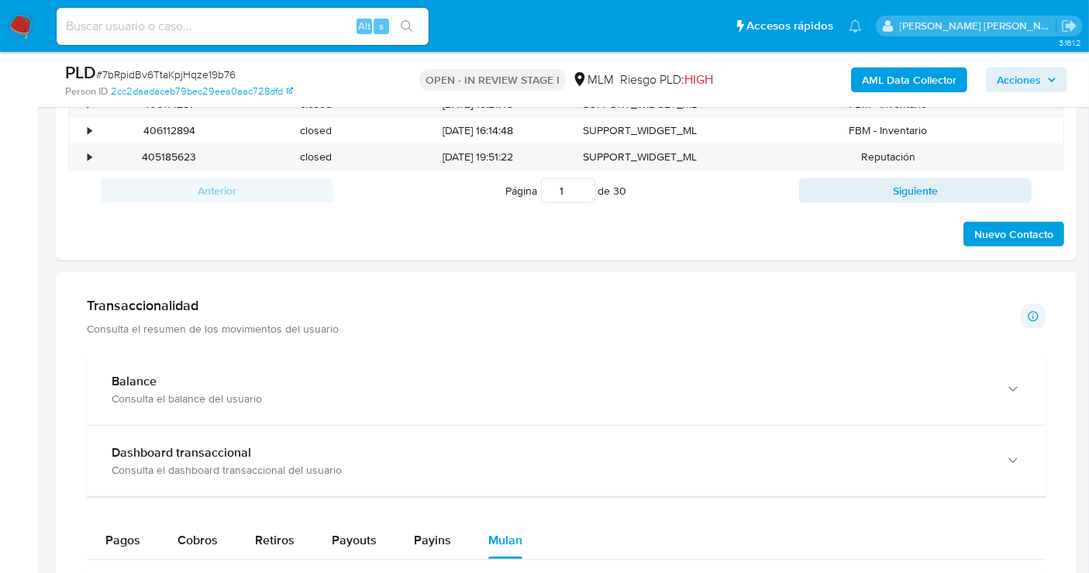
scroll to position [1033, 0]
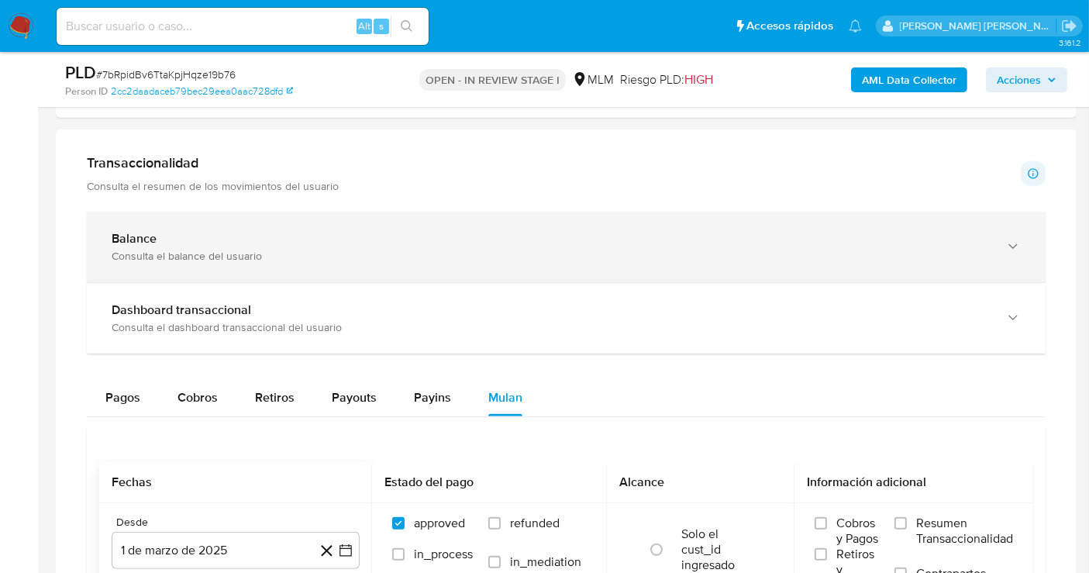
click at [280, 256] on div "Consulta el balance del usuario" at bounding box center [551, 256] width 878 height 14
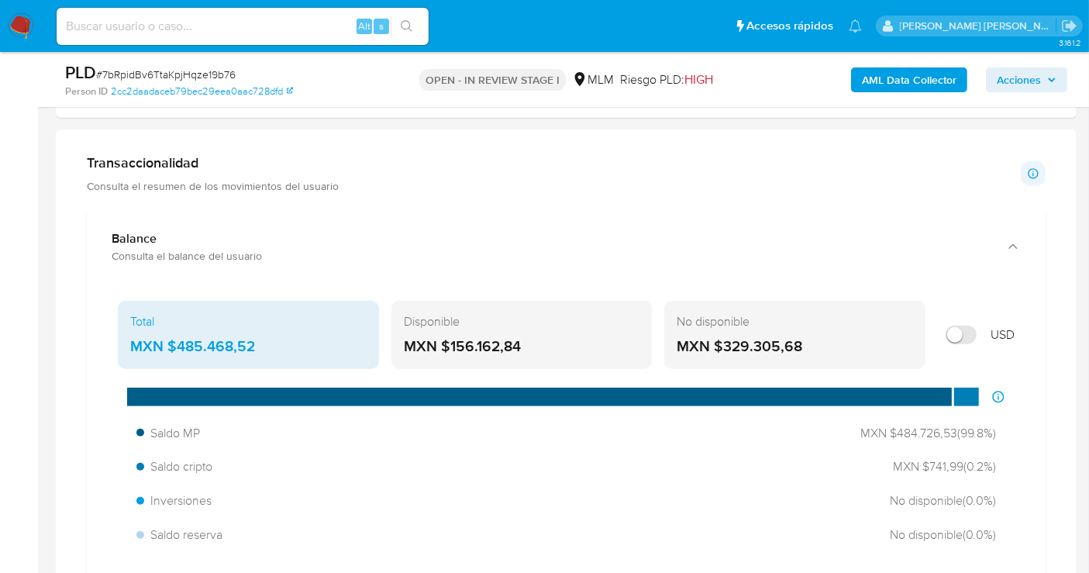
click at [226, 345] on div "MXN $485.468,52" at bounding box center [248, 346] width 236 height 20
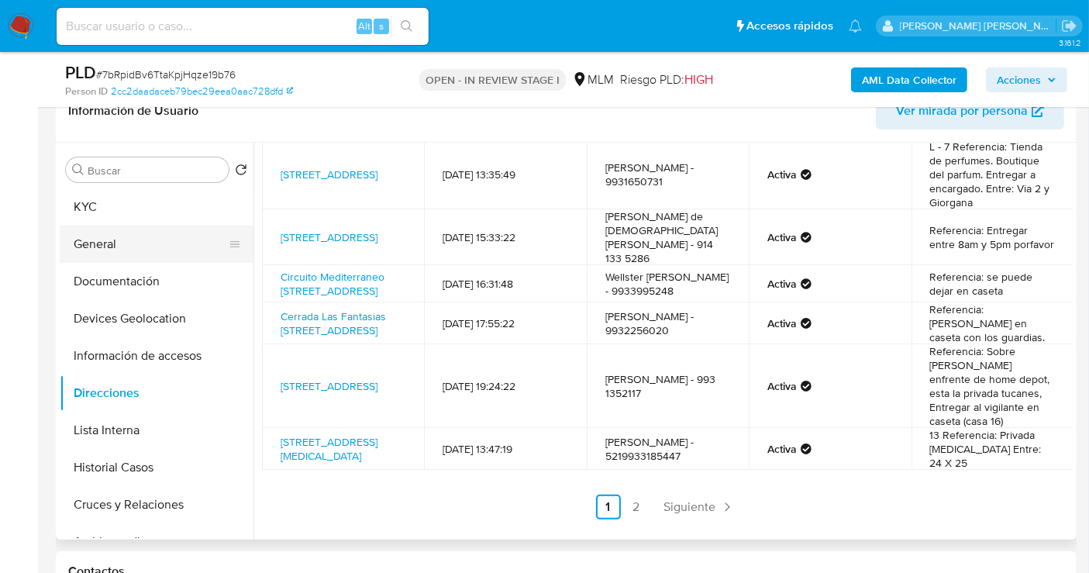
scroll to position [172, 0]
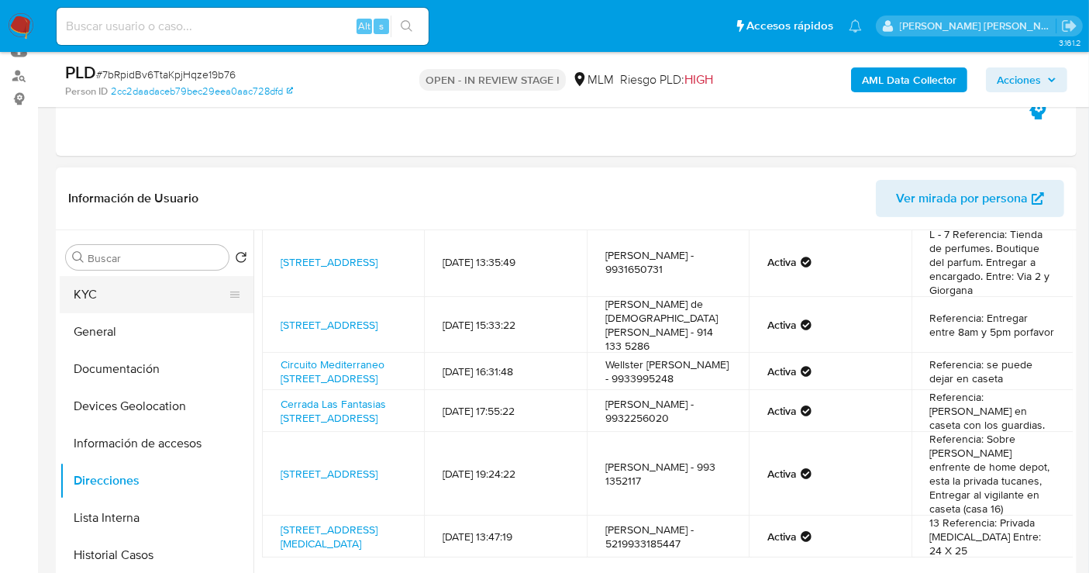
click at [99, 288] on button "KYC" at bounding box center [150, 294] width 181 height 37
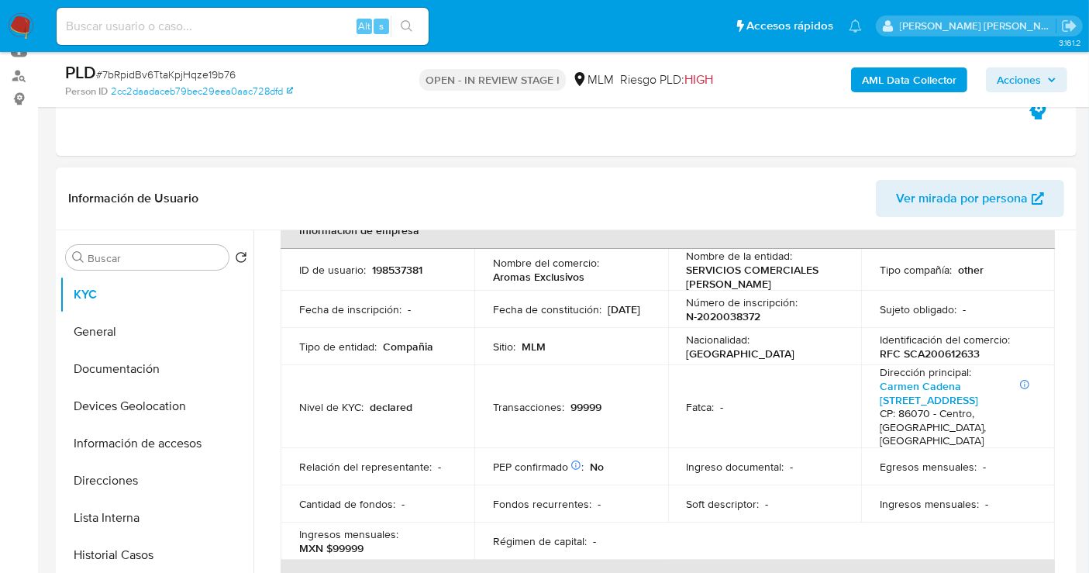
scroll to position [86, 0]
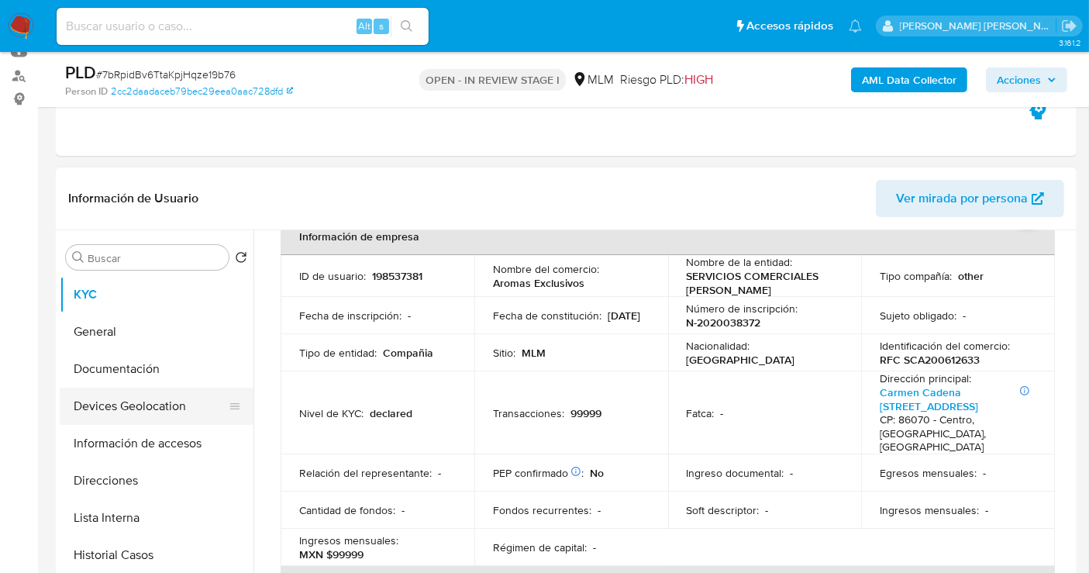
click at [153, 405] on button "Devices Geolocation" at bounding box center [150, 405] width 181 height 37
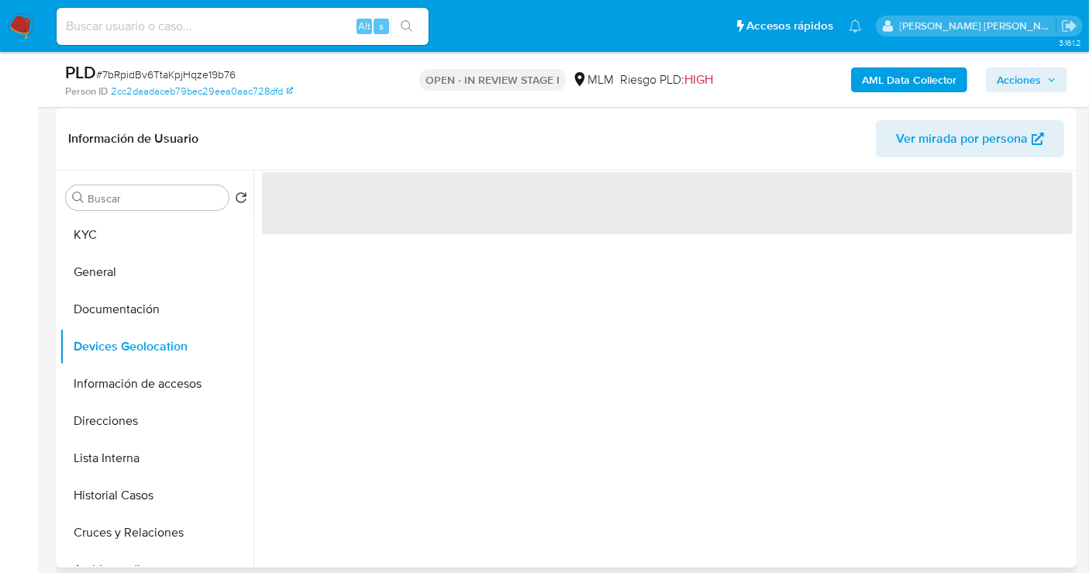
scroll to position [258, 0]
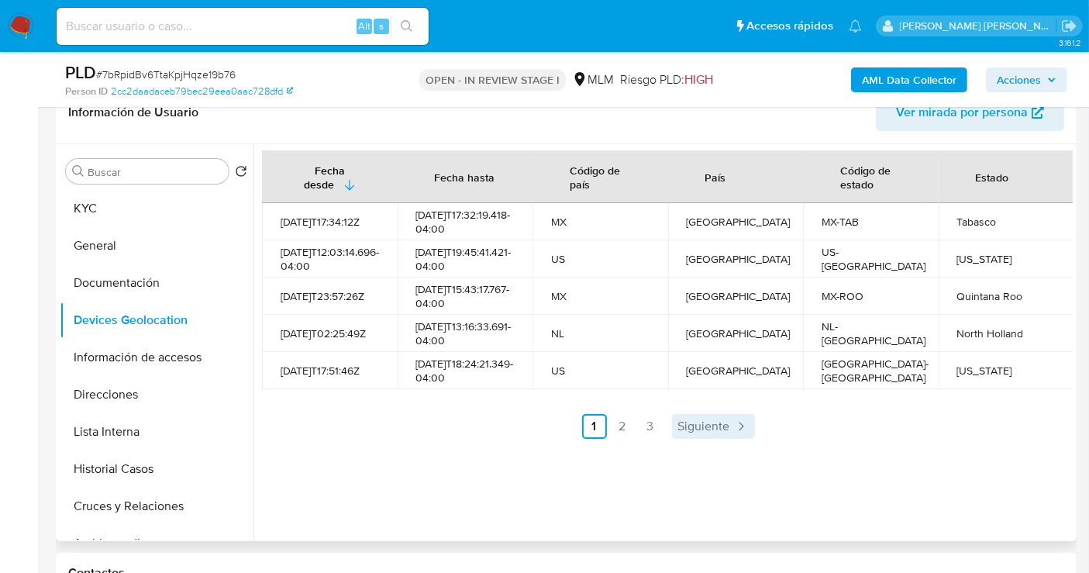
drag, startPoint x: 719, startPoint y: 428, endPoint x: 717, endPoint y: 437, distance: 9.6
click at [718, 432] on div "Fecha desde Fecha hasta Código de país País Código de estado Estado 2021-08-02T…" at bounding box center [667, 294] width 811 height 288
click at [717, 437] on link "Siguiente" at bounding box center [713, 426] width 83 height 25
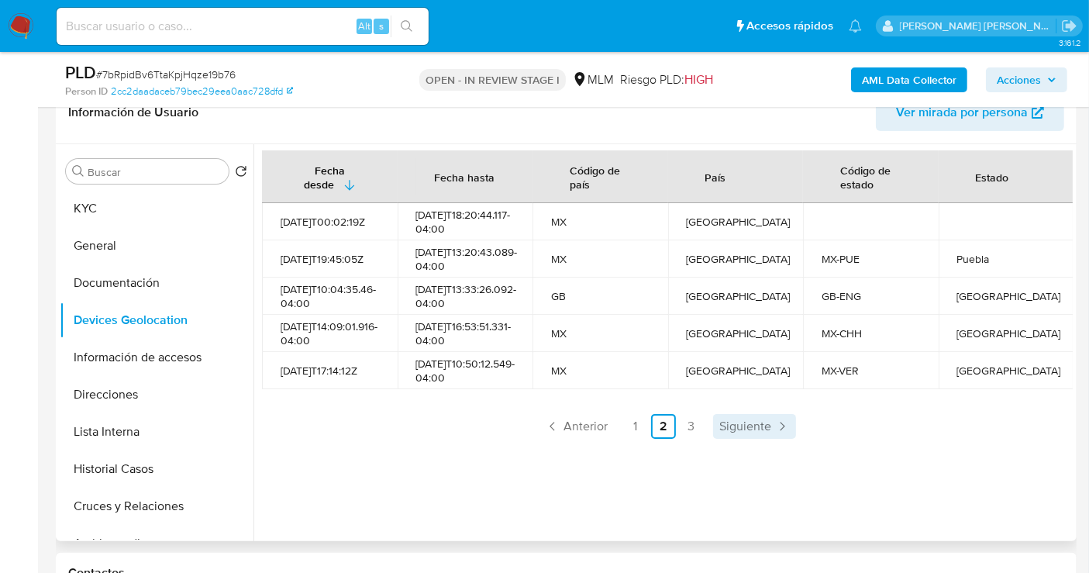
click at [745, 432] on span "Siguiente" at bounding box center [745, 426] width 52 height 12
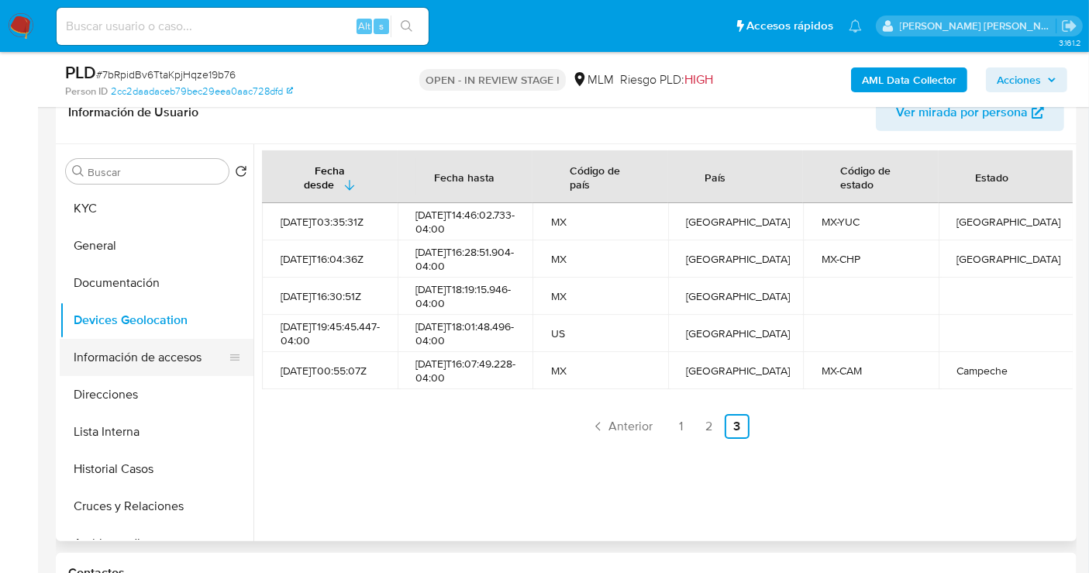
click at [170, 360] on button "Información de accesos" at bounding box center [150, 357] width 181 height 37
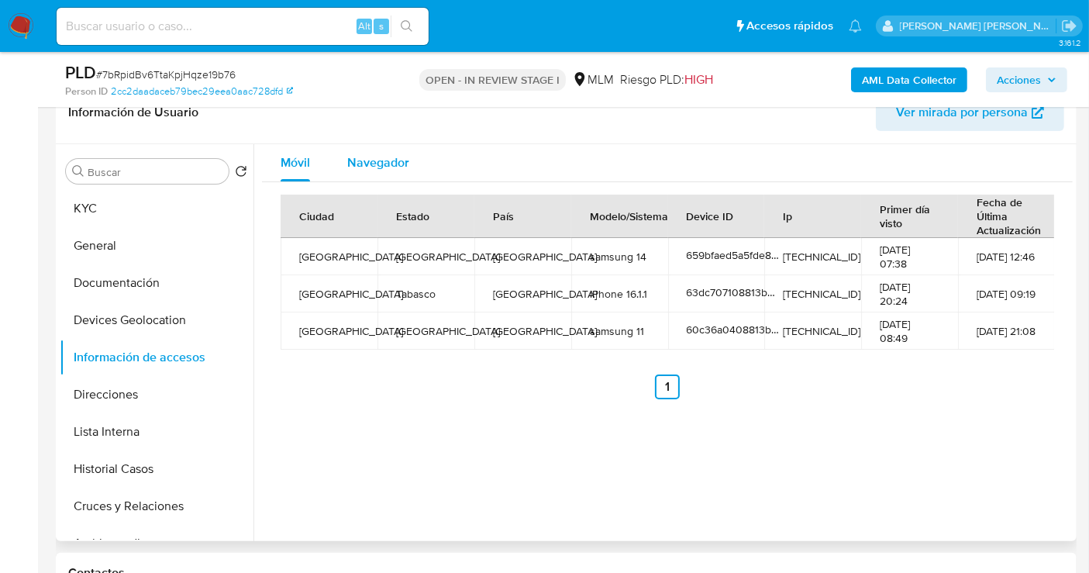
click at [389, 159] on span "Navegador" at bounding box center [378, 162] width 62 height 18
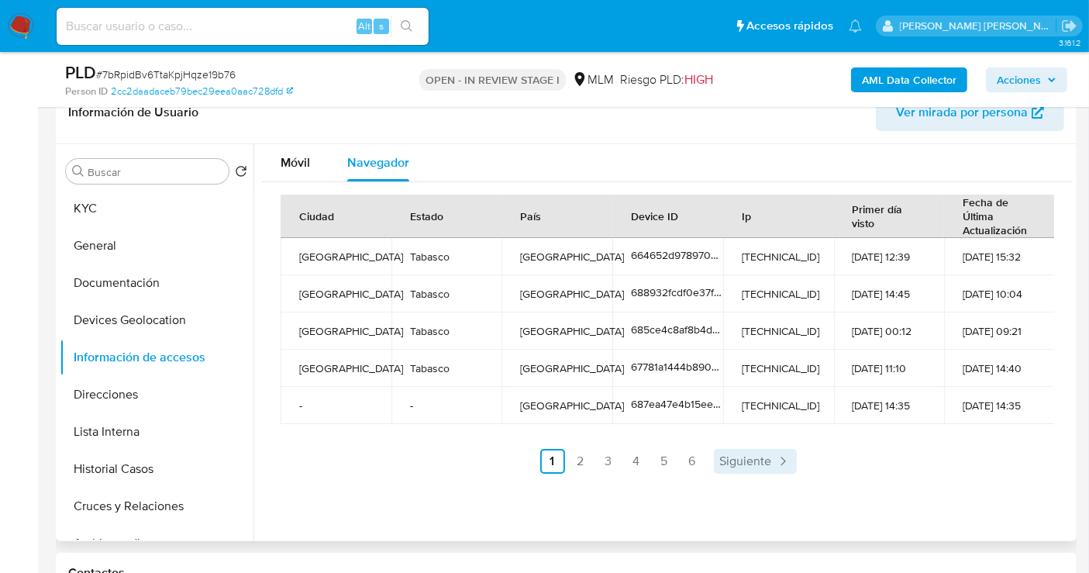
click at [738, 458] on span "Siguiente" at bounding box center [746, 461] width 52 height 12
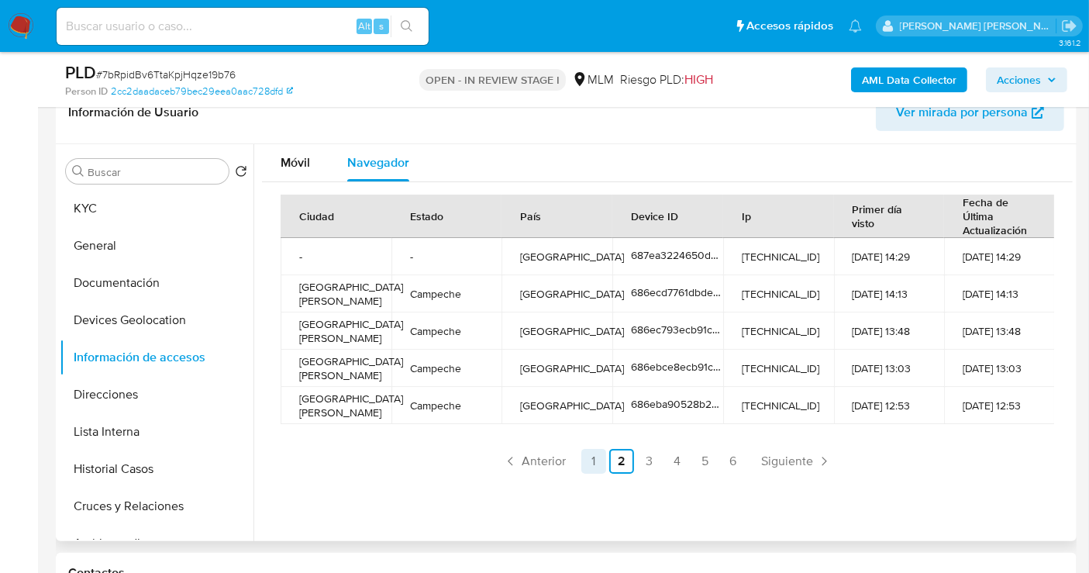
click at [585, 462] on link "1" at bounding box center [593, 461] width 25 height 25
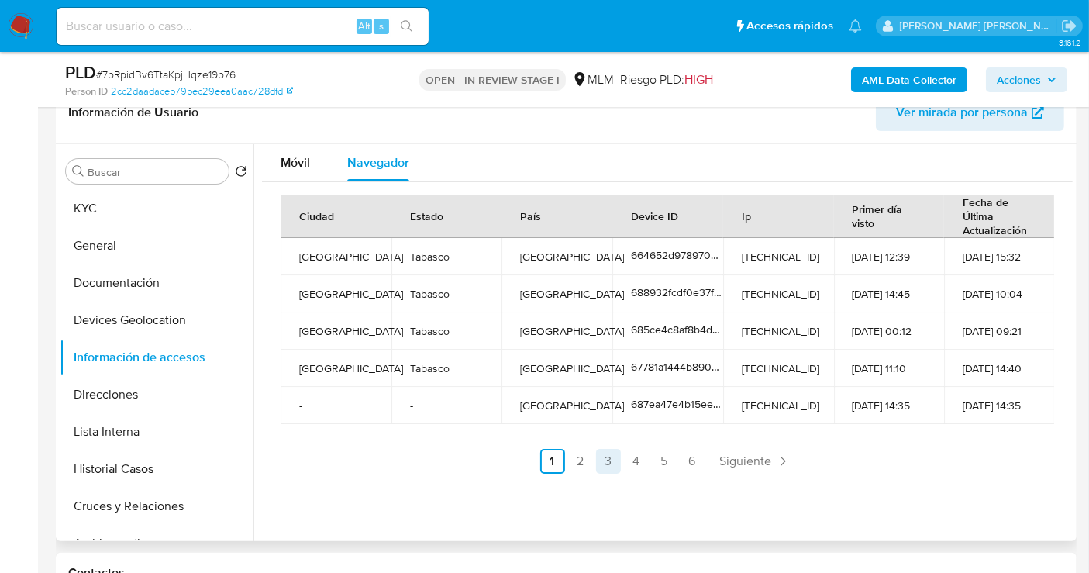
click at [611, 459] on link "3" at bounding box center [608, 461] width 25 height 25
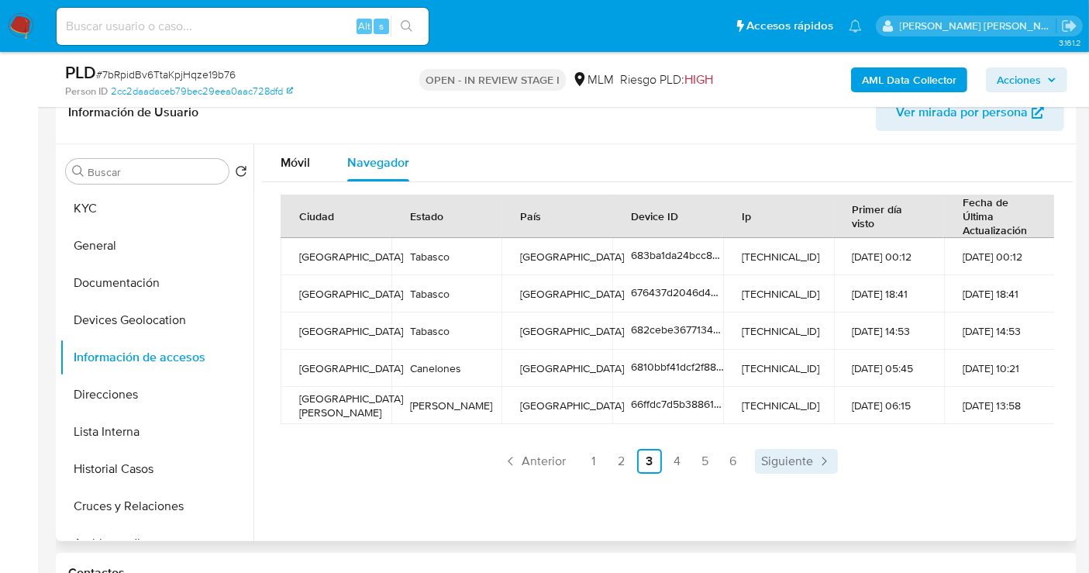
click at [796, 455] on span "Siguiente" at bounding box center [787, 461] width 52 height 12
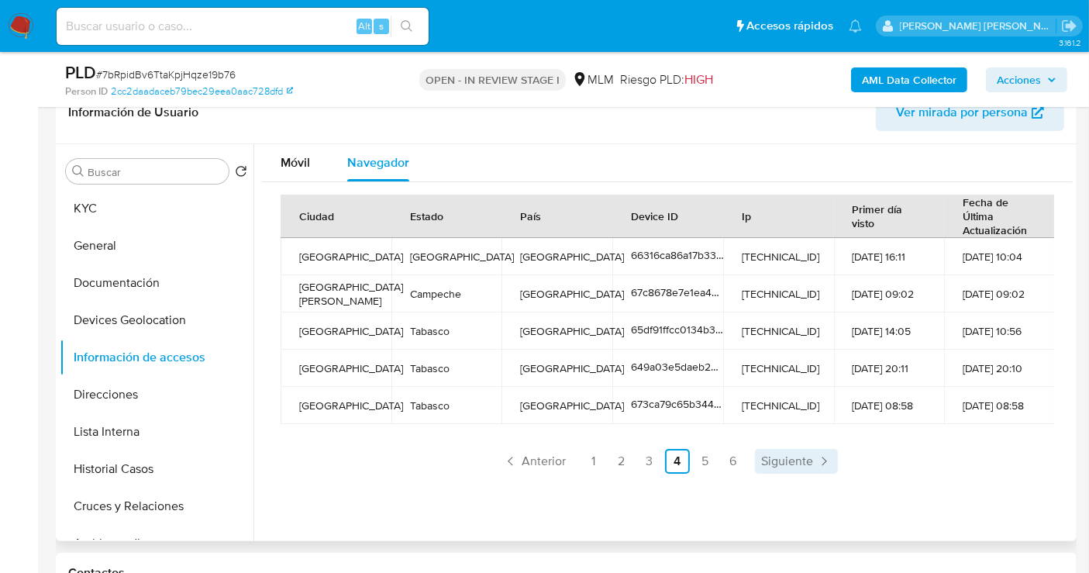
click at [794, 450] on link "Siguiente" at bounding box center [796, 461] width 83 height 25
click at [805, 455] on span "Siguiente" at bounding box center [787, 461] width 52 height 12
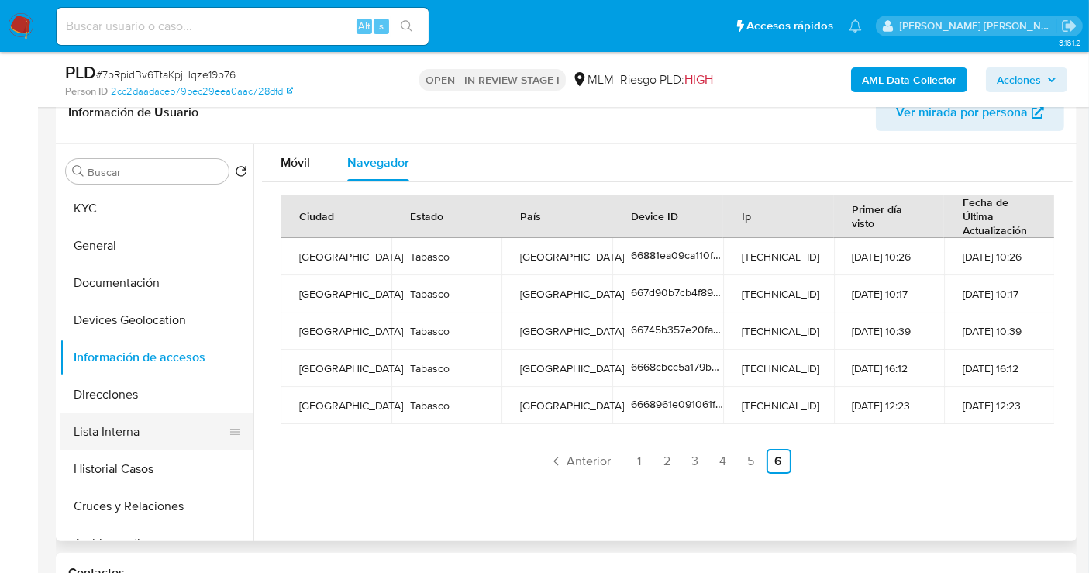
click at [108, 429] on button "Lista Interna" at bounding box center [150, 431] width 181 height 37
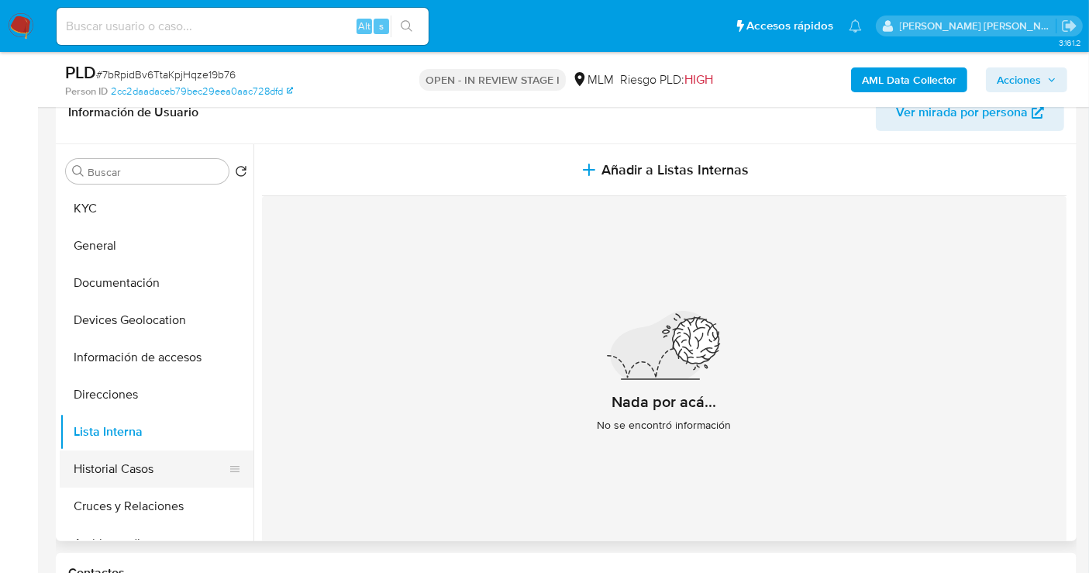
click at [143, 470] on button "Historial Casos" at bounding box center [150, 468] width 181 height 37
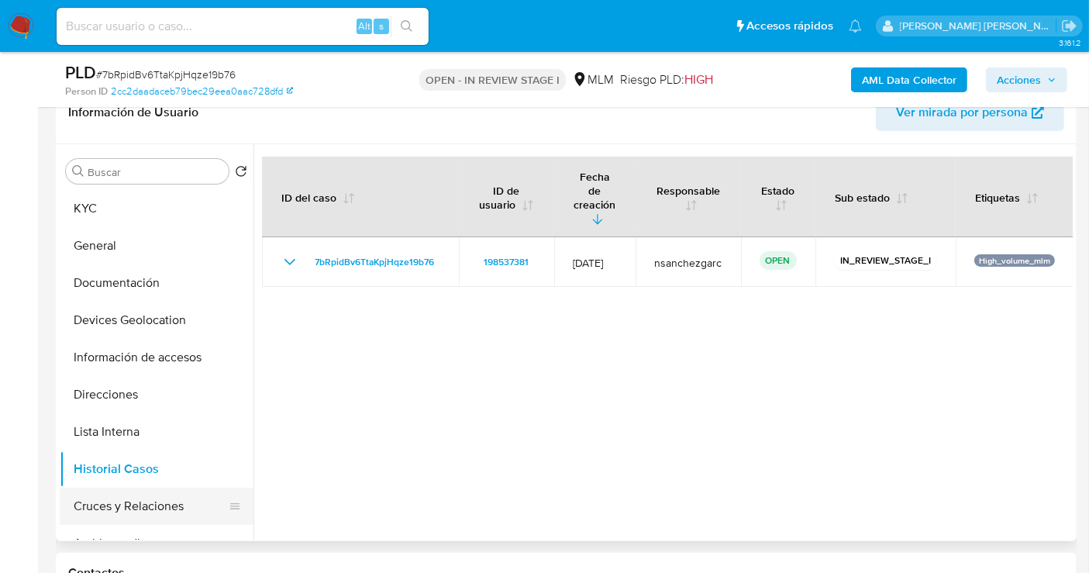
click at [134, 508] on button "Cruces y Relaciones" at bounding box center [150, 505] width 181 height 37
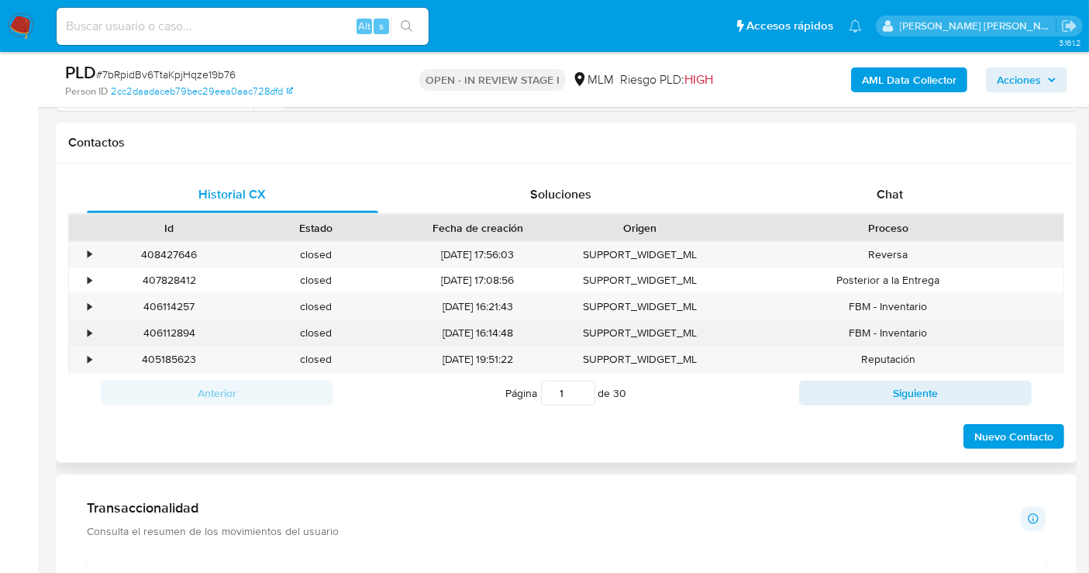
scroll to position [344, 0]
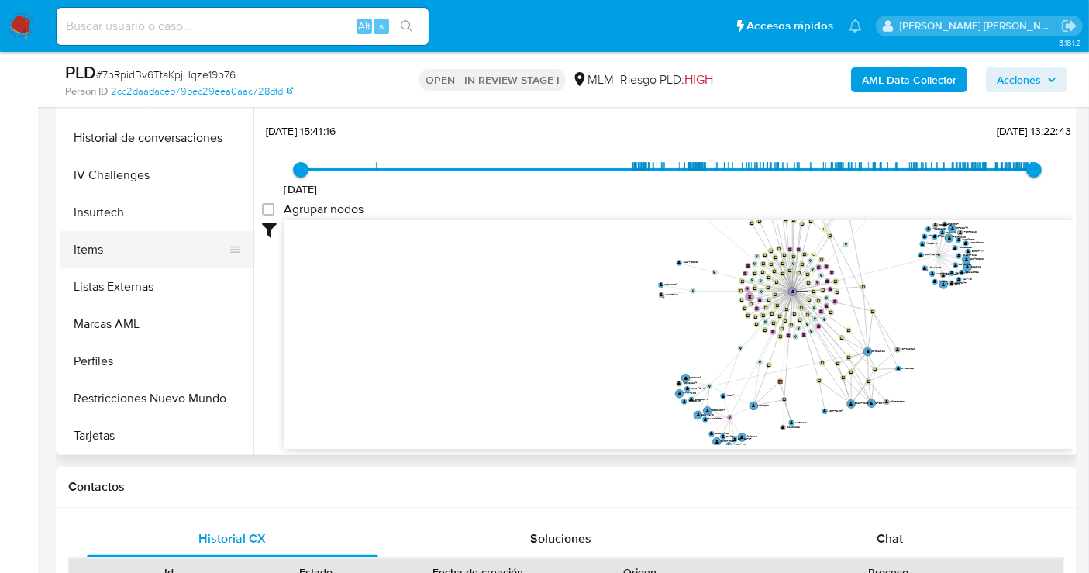
click at [110, 247] on button "Items" at bounding box center [150, 249] width 181 height 37
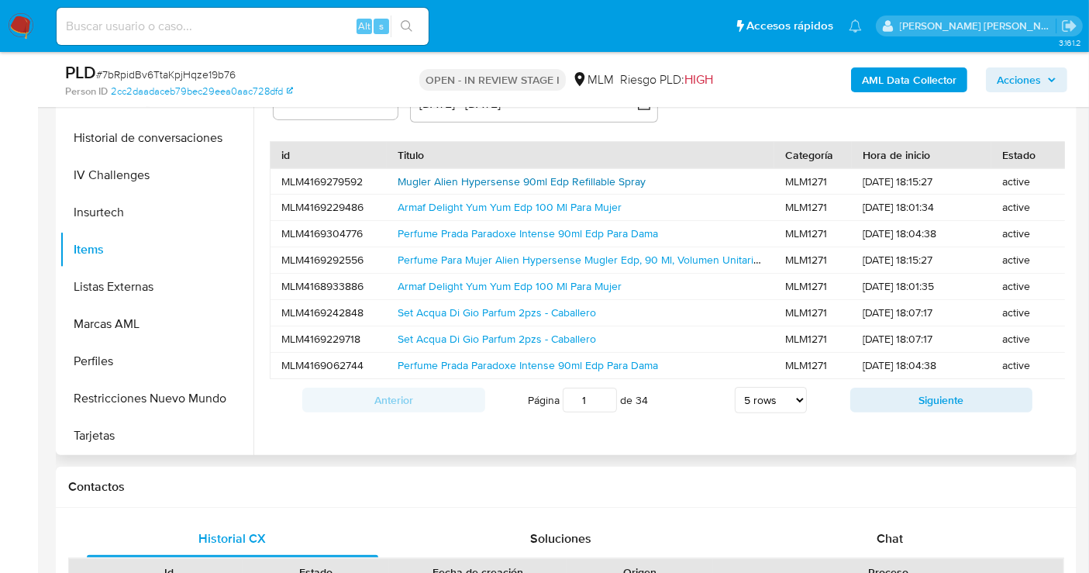
click at [575, 180] on link "Mugler Alien Hypersense 90ml Edp Refillable Spray" at bounding box center [522, 181] width 248 height 15
click at [456, 306] on link "Set Acqua Di Gio Parfum 2pzs - Caballero" at bounding box center [497, 312] width 198 height 15
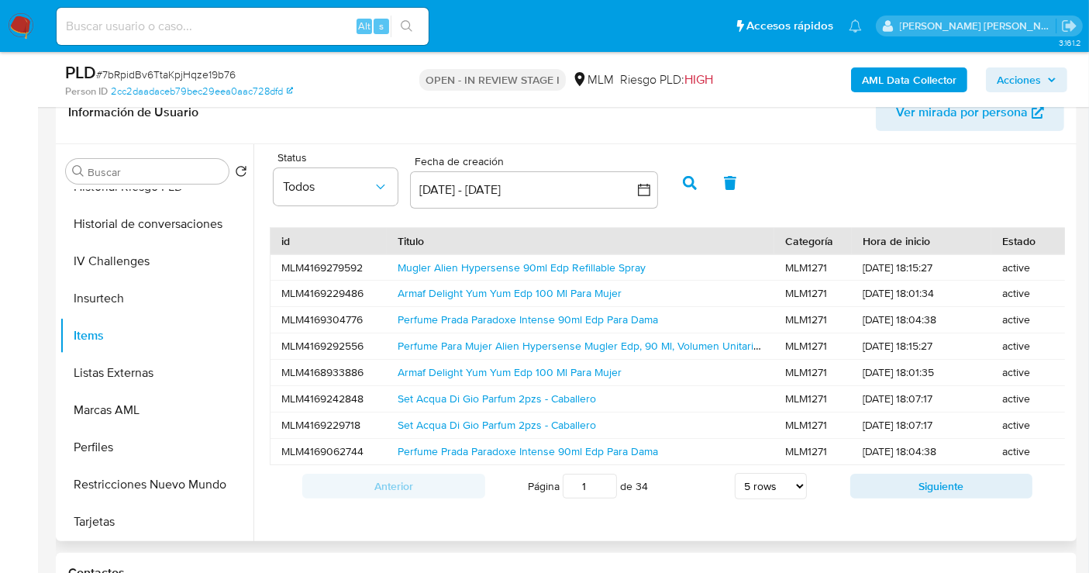
click at [952, 120] on span "Ver mirada por persona" at bounding box center [962, 112] width 132 height 37
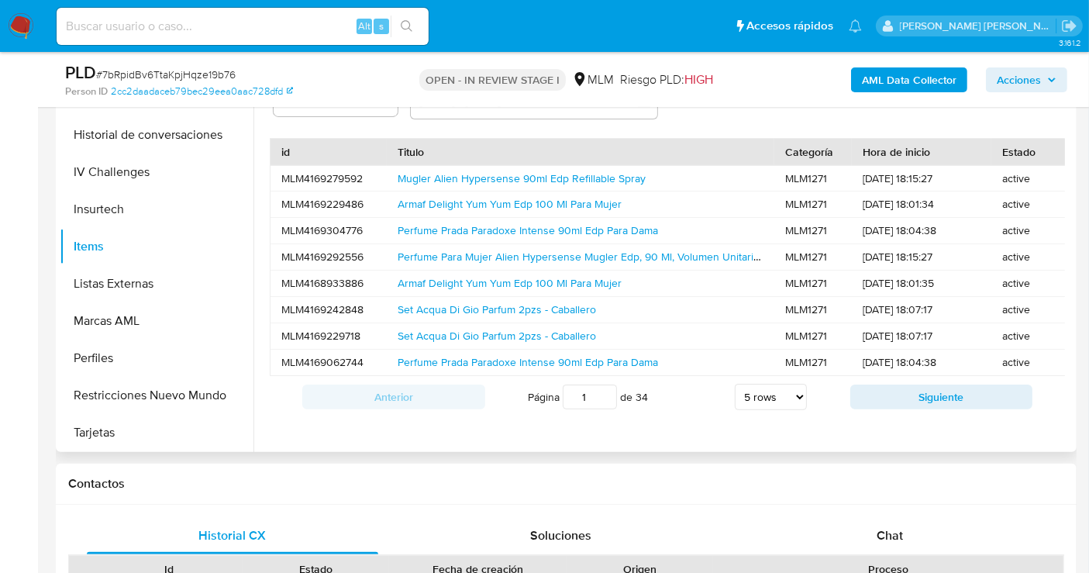
scroll to position [344, 0]
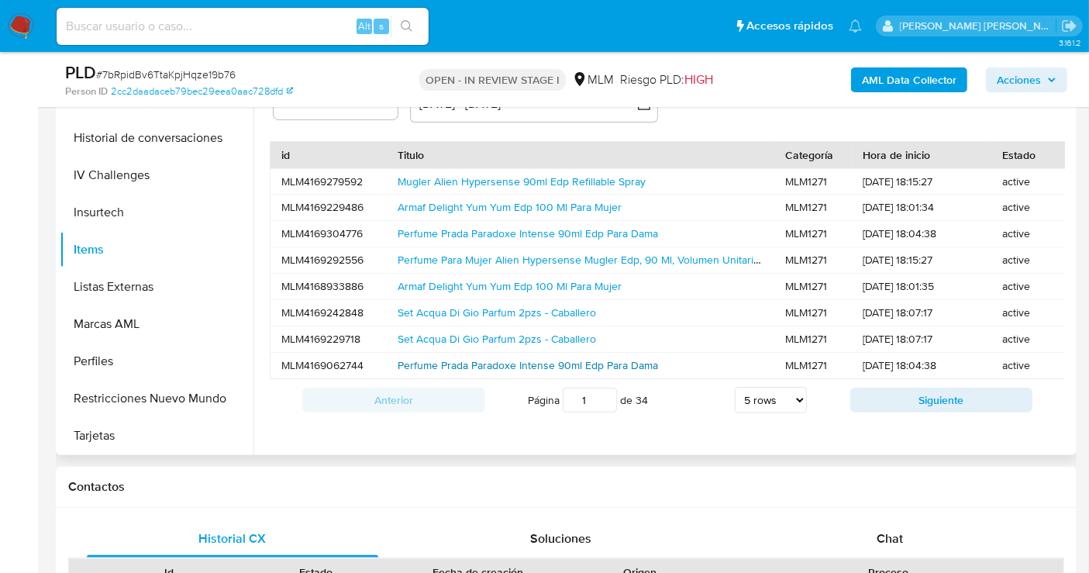
click at [567, 362] on link "Perfume Prada Paradoxe Intense 90ml Edp Para Dama" at bounding box center [528, 364] width 260 height 15
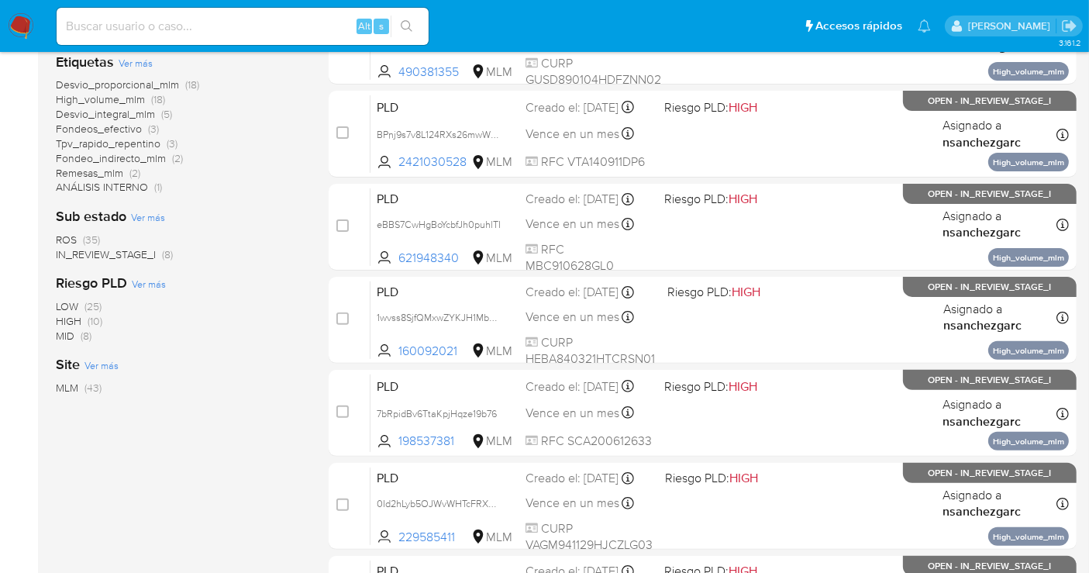
scroll to position [430, 0]
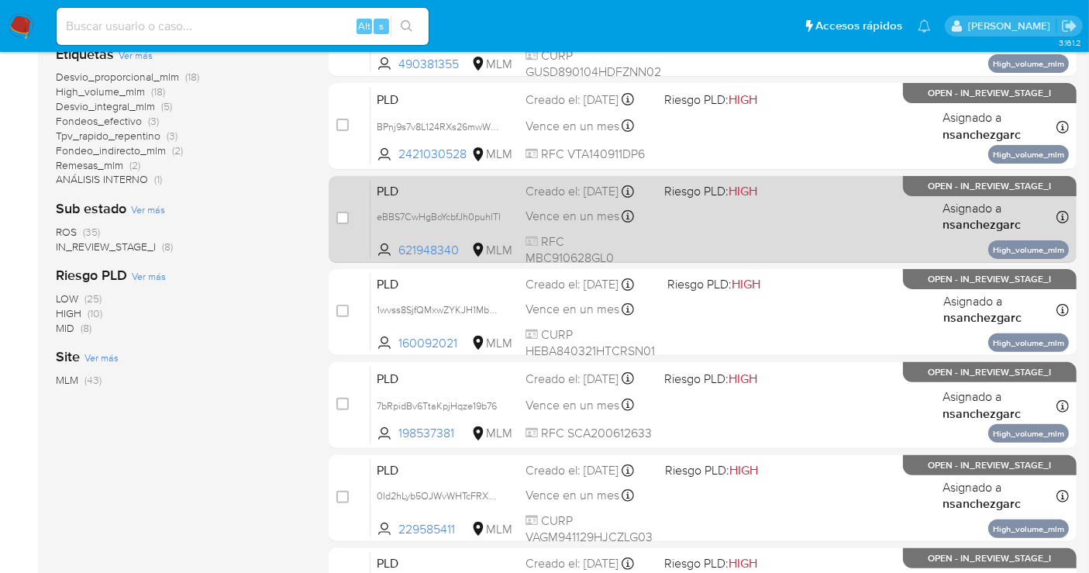
click at [562, 200] on div "Creado el: 12/09/2025 Creado el: 12/09/2025 02:15:47" at bounding box center [588, 191] width 126 height 17
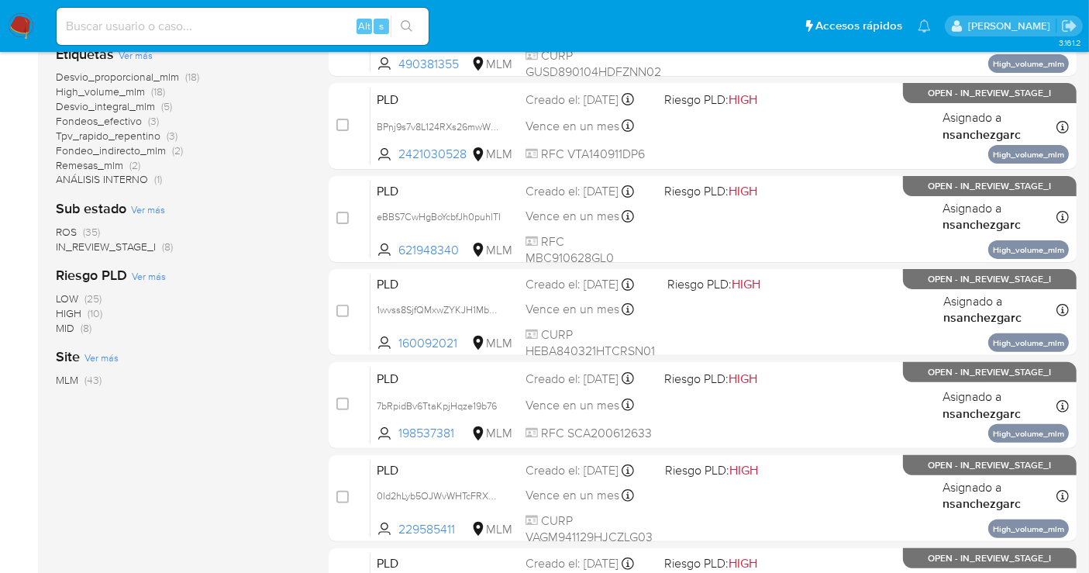
click at [16, 28] on img at bounding box center [21, 26] width 26 height 26
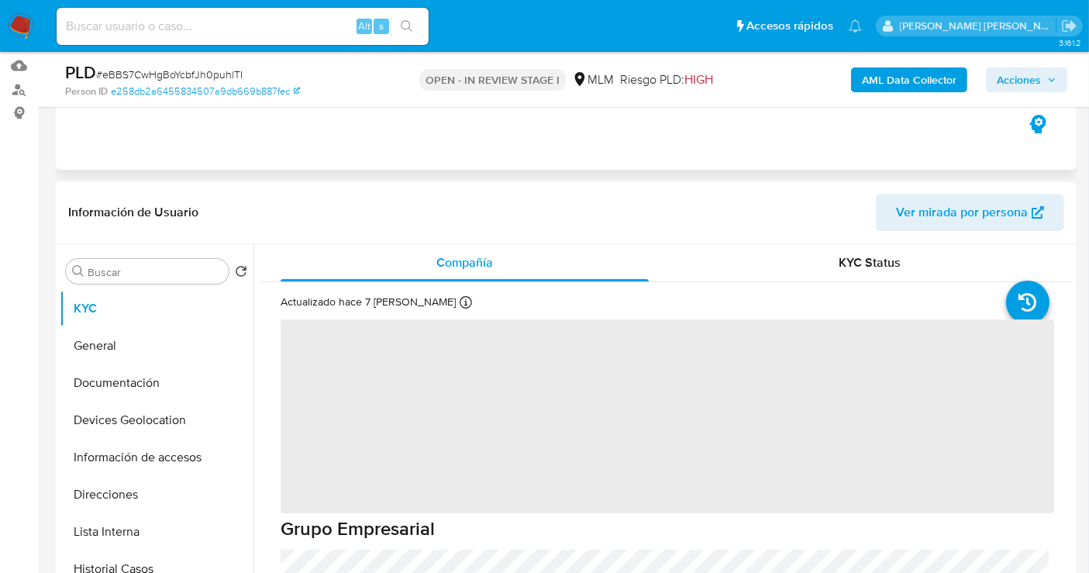
scroll to position [430, 0]
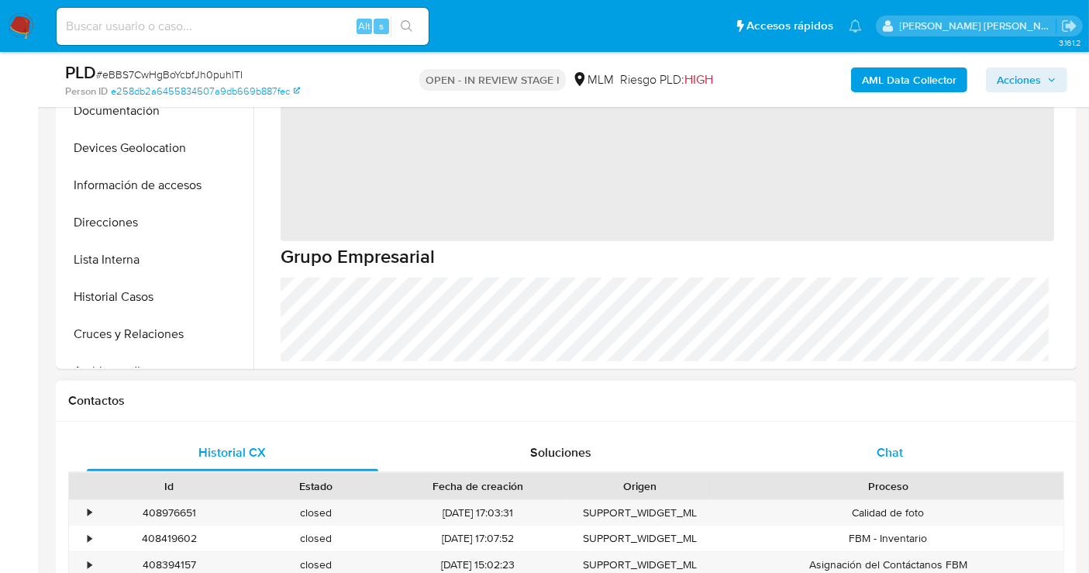
select select "10"
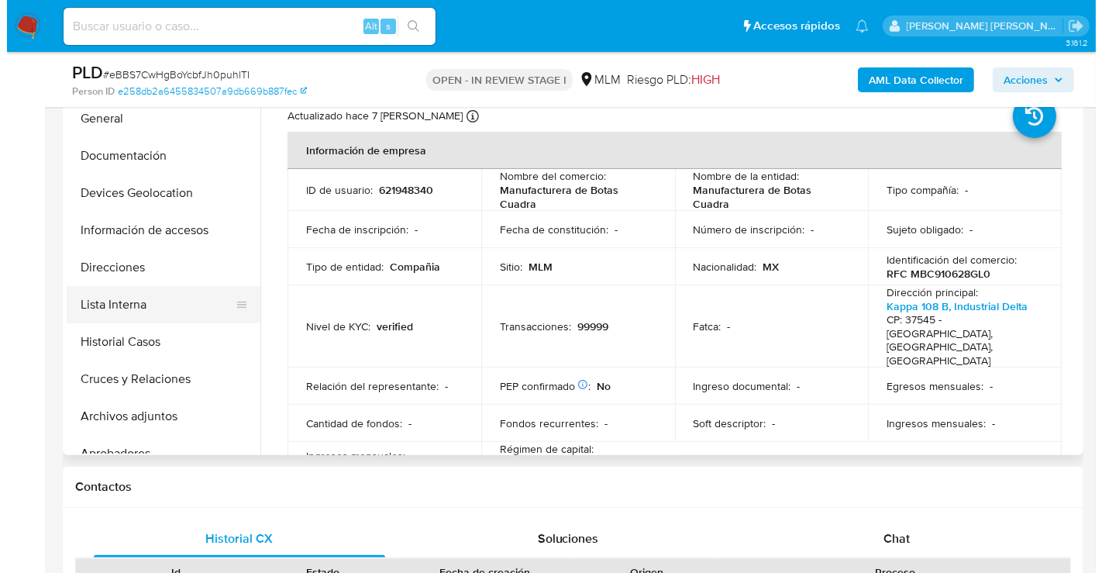
scroll to position [172, 0]
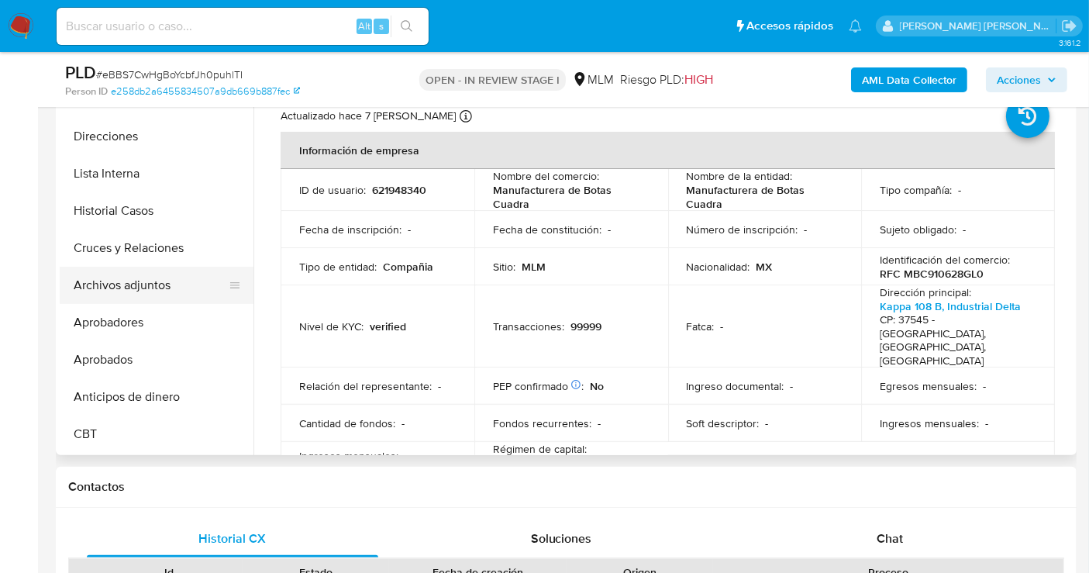
click at [156, 288] on button "Archivos adjuntos" at bounding box center [150, 285] width 181 height 37
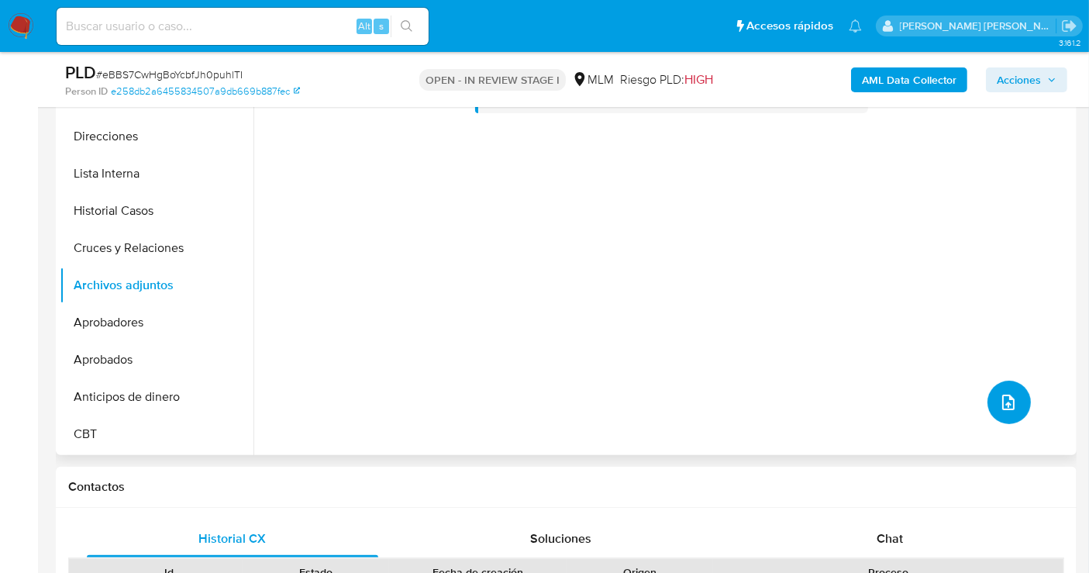
click at [1018, 403] on button "upload-file" at bounding box center [1008, 402] width 43 height 43
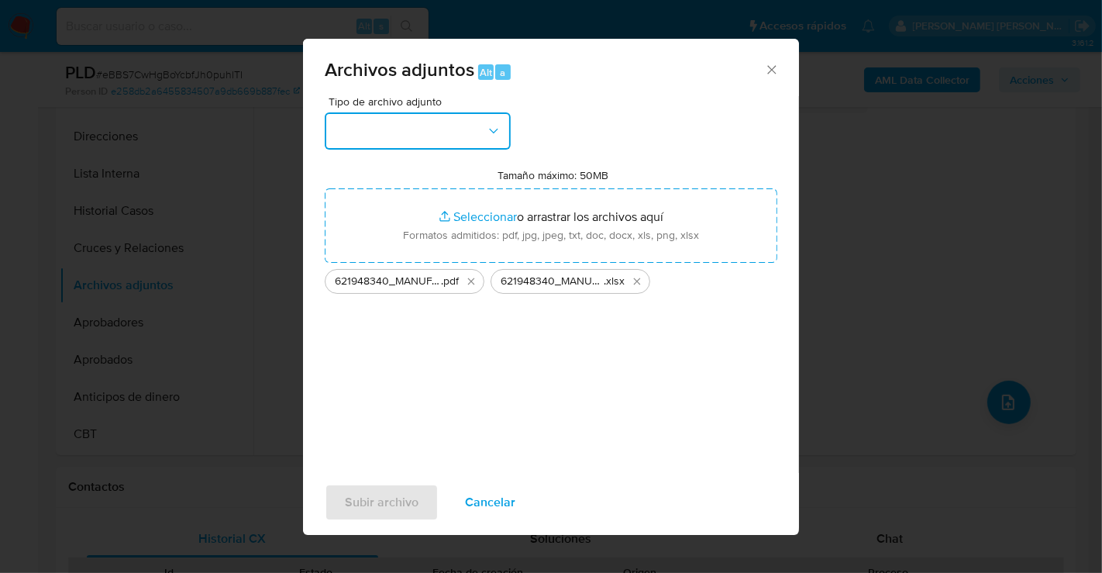
click at [463, 125] on button "button" at bounding box center [418, 130] width 186 height 37
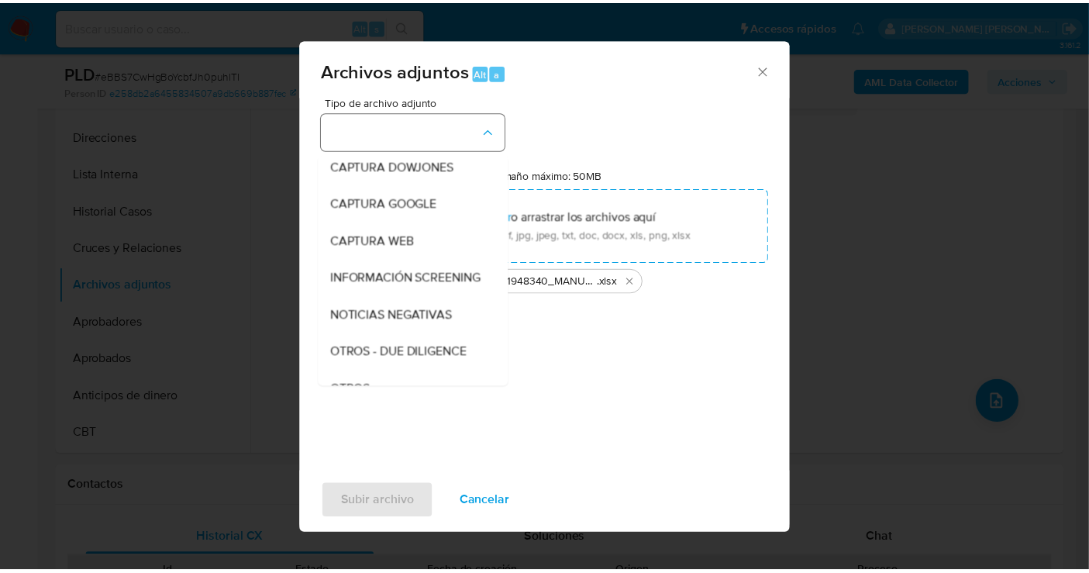
scroll to position [80, 0]
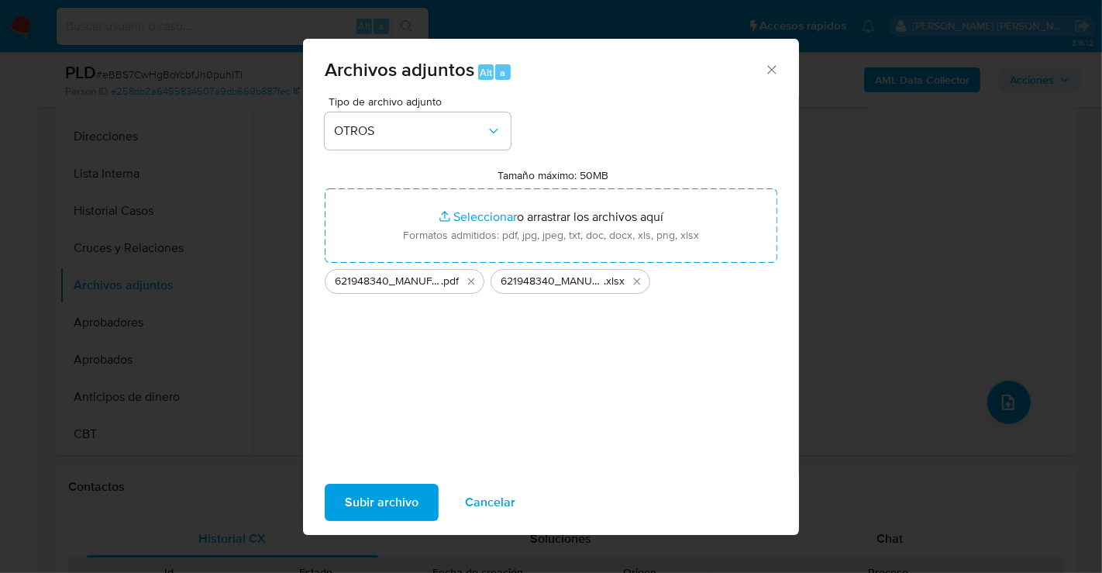
click at [378, 501] on span "Subir archivo" at bounding box center [382, 502] width 74 height 34
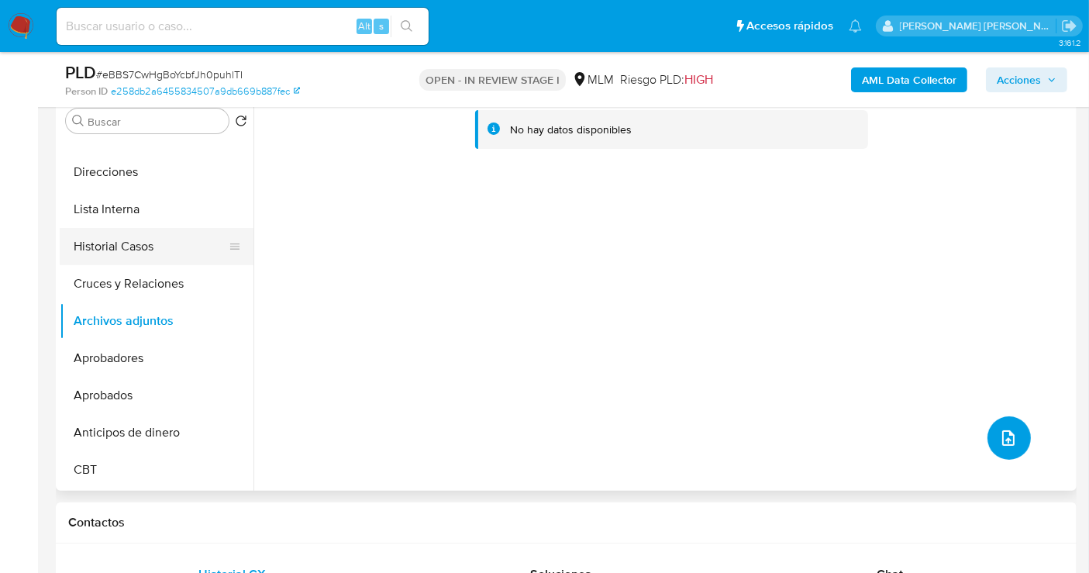
scroll to position [258, 0]
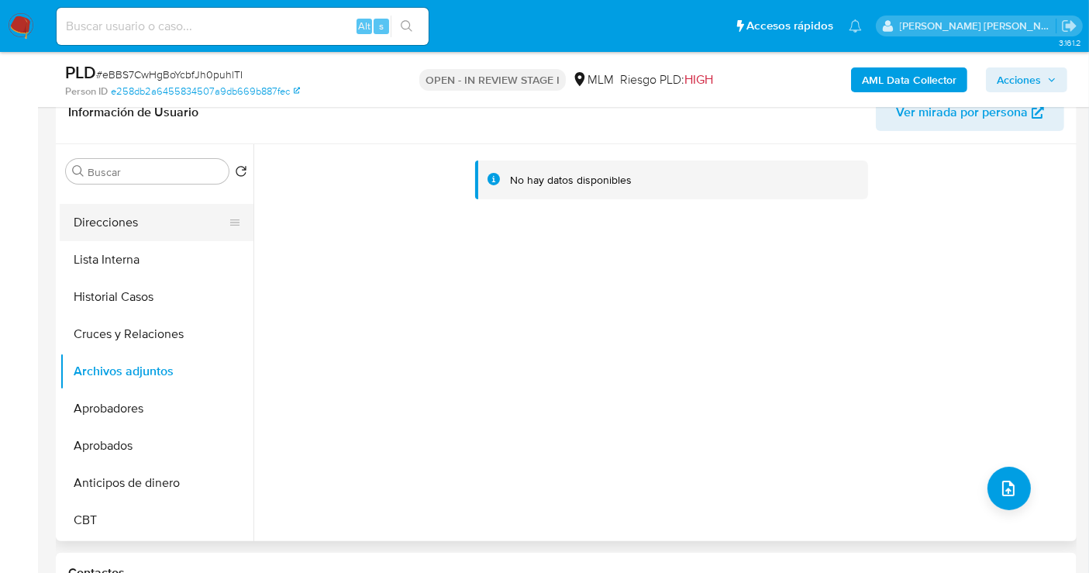
click at [102, 213] on button "Direcciones" at bounding box center [150, 222] width 181 height 37
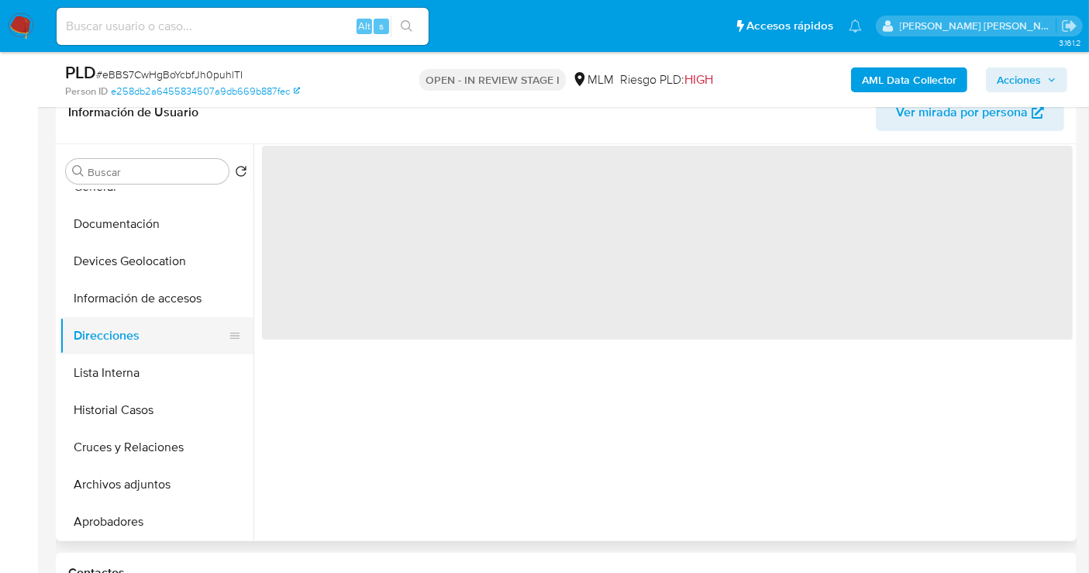
scroll to position [0, 0]
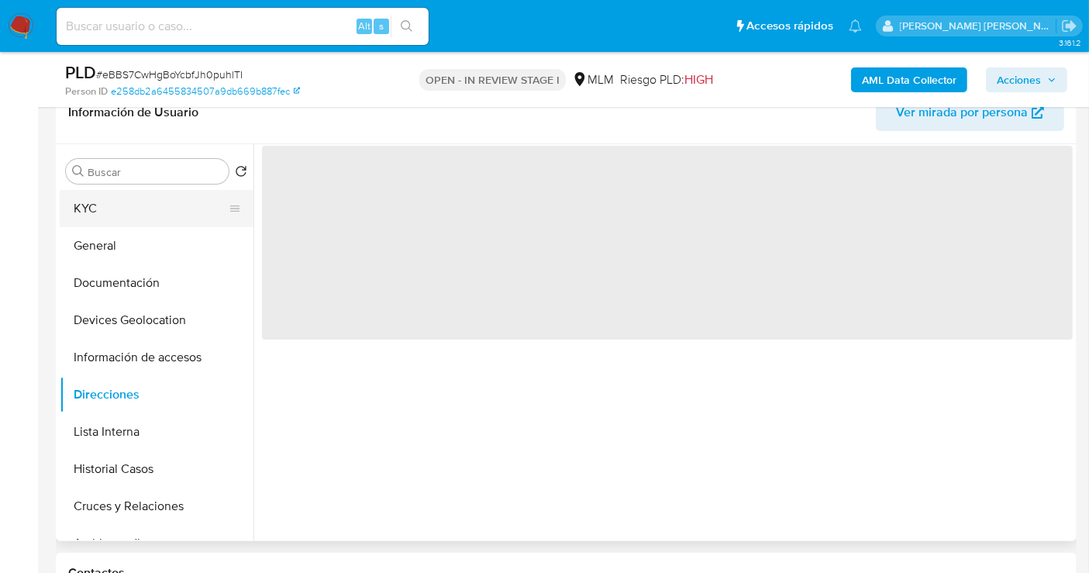
click at [107, 202] on button "KYC" at bounding box center [150, 208] width 181 height 37
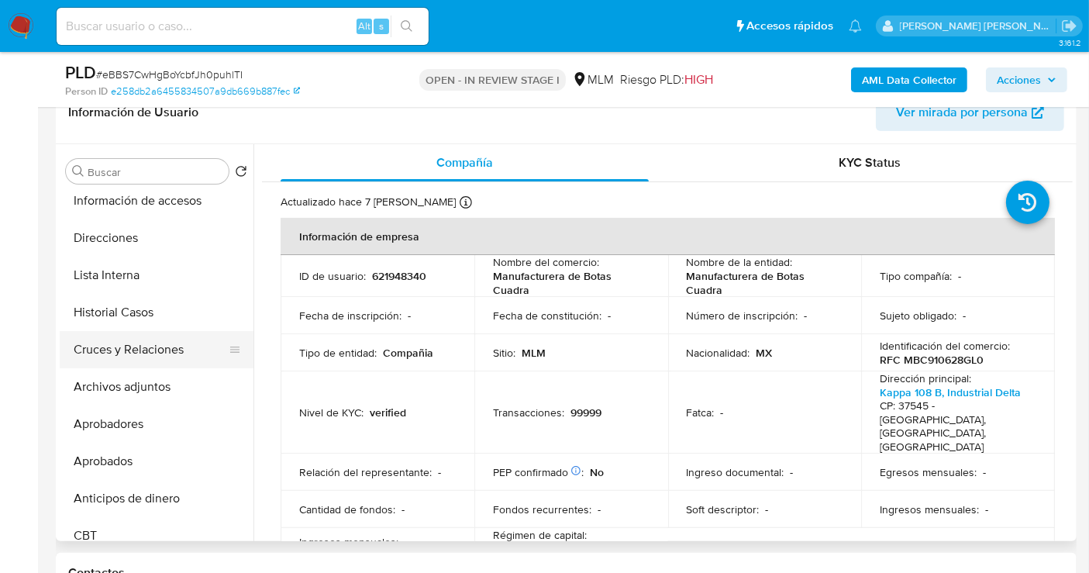
scroll to position [172, 0]
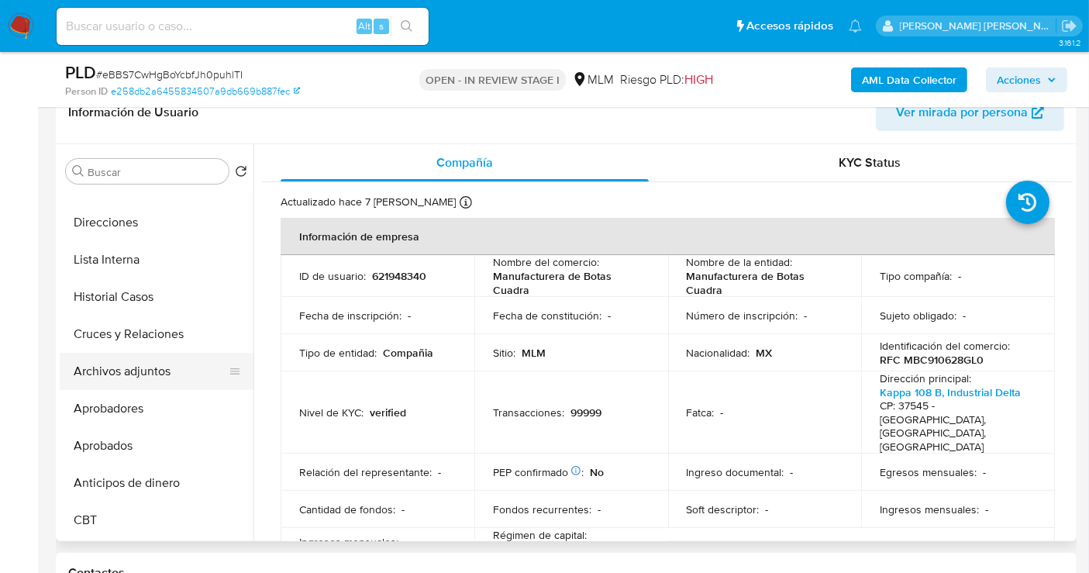
click at [121, 377] on button "Archivos adjuntos" at bounding box center [150, 371] width 181 height 37
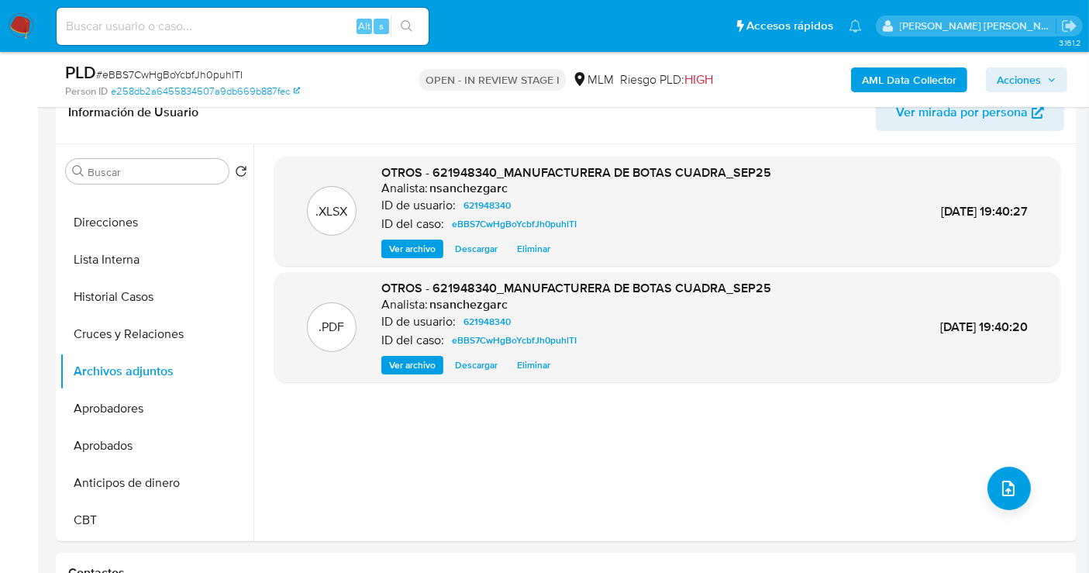
click at [1007, 85] on span "Acciones" at bounding box center [1019, 79] width 44 height 25
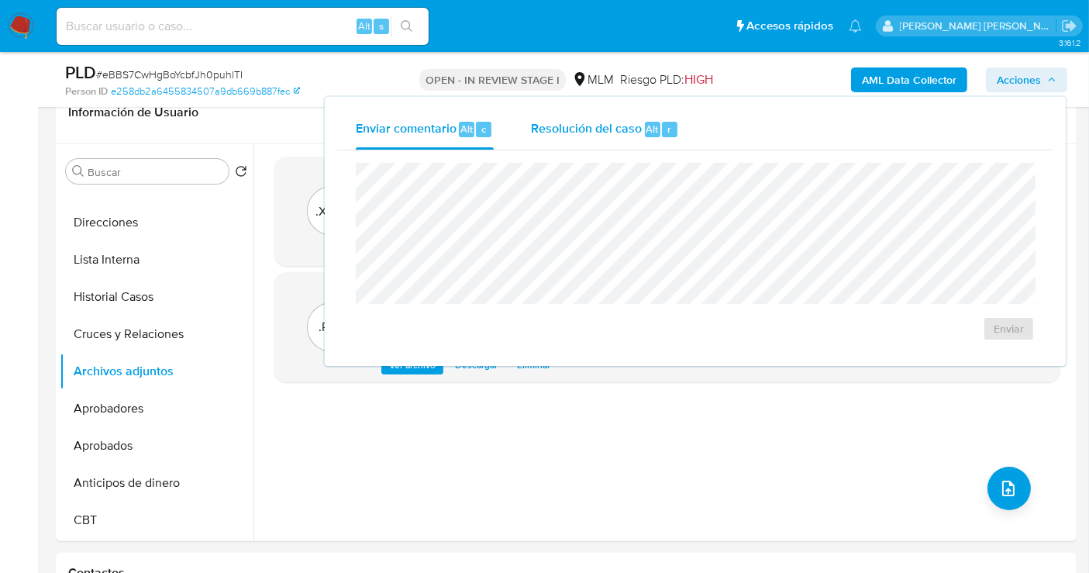
click at [558, 136] on span "Resolución del caso" at bounding box center [586, 128] width 111 height 18
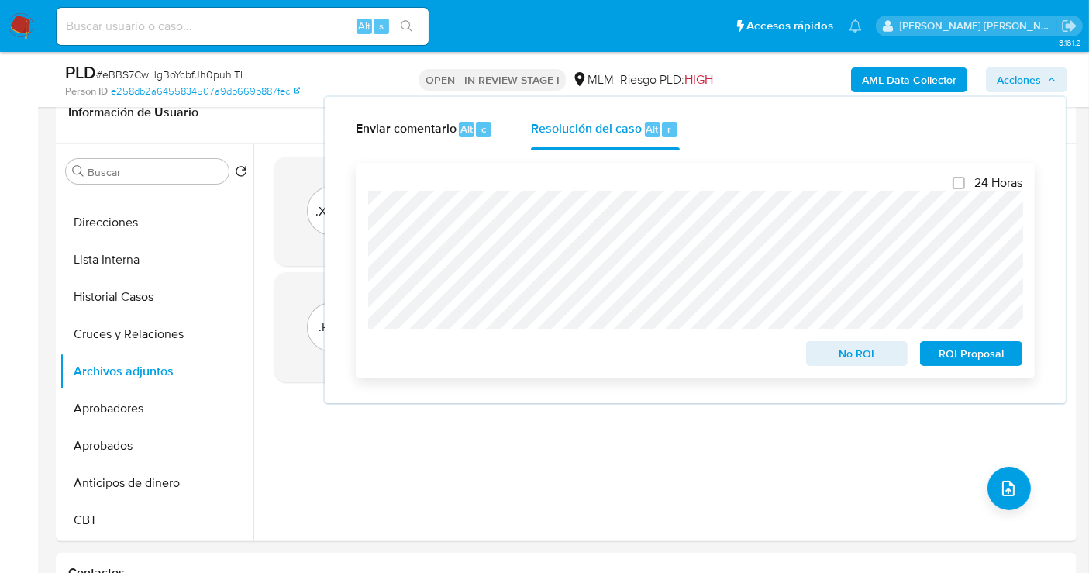
click at [883, 363] on span "No ROI" at bounding box center [857, 354] width 81 height 22
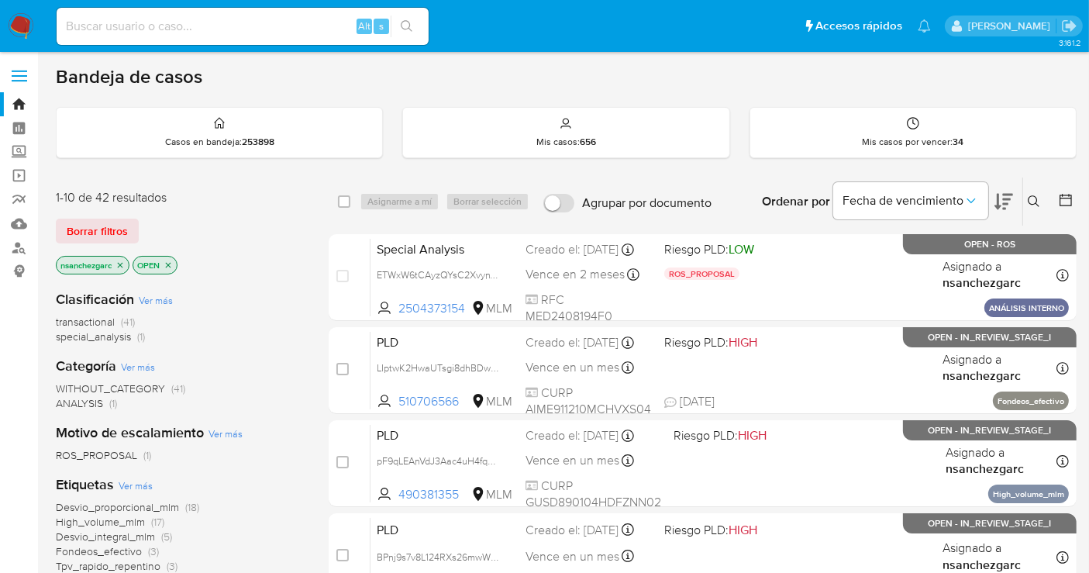
click at [122, 264] on icon "close-filter" at bounding box center [119, 264] width 9 height 9
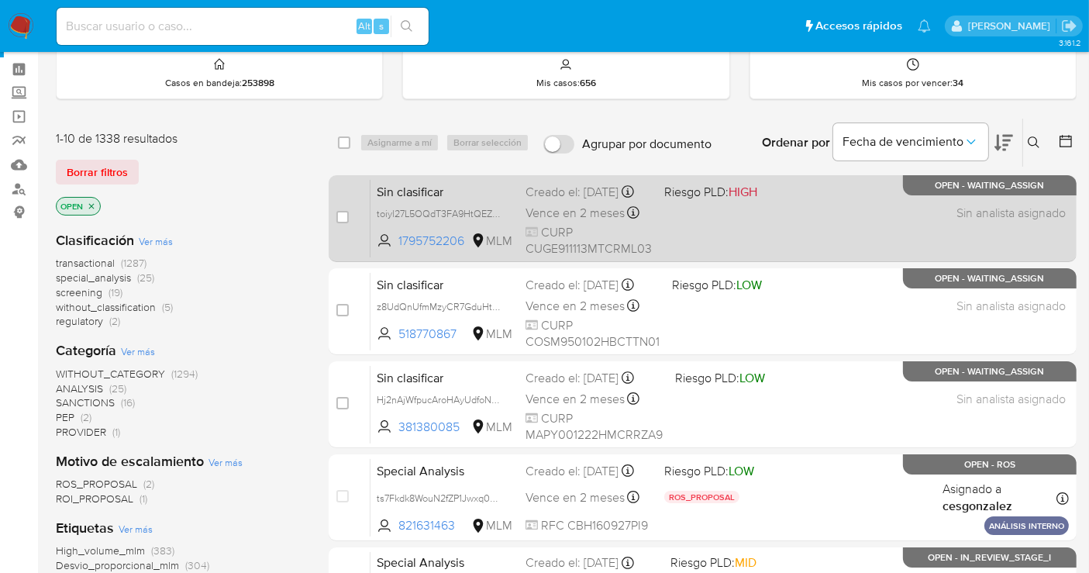
scroll to position [86, 0]
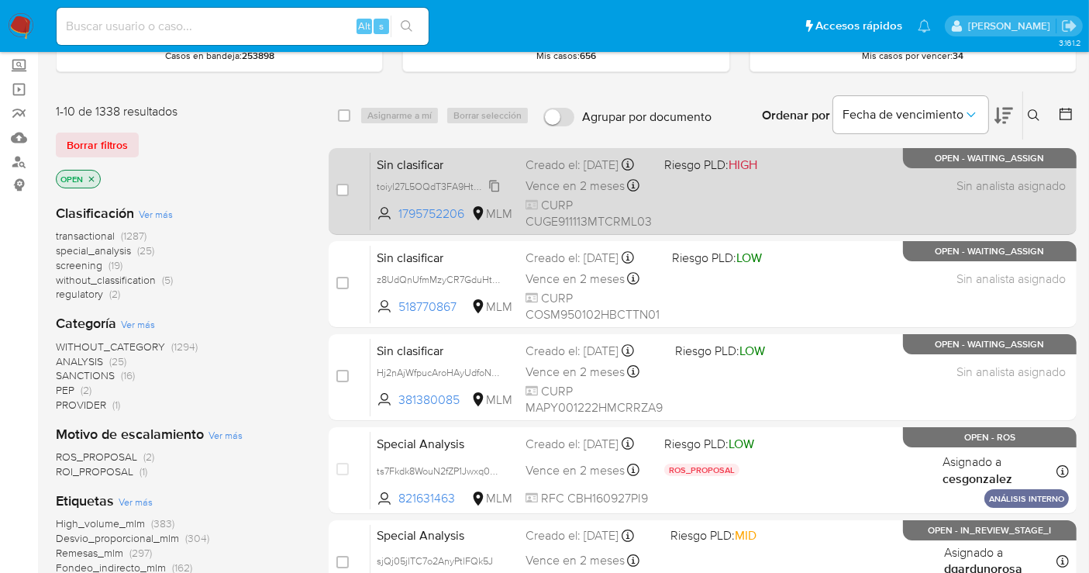
click at [498, 194] on span "toiyl27L5OQdT3FA9HtQEZmL" at bounding box center [441, 185] width 128 height 17
drag, startPoint x: 467, startPoint y: 221, endPoint x: 399, endPoint y: 226, distance: 68.4
click at [399, 222] on span "1795752206" at bounding box center [433, 213] width 70 height 17
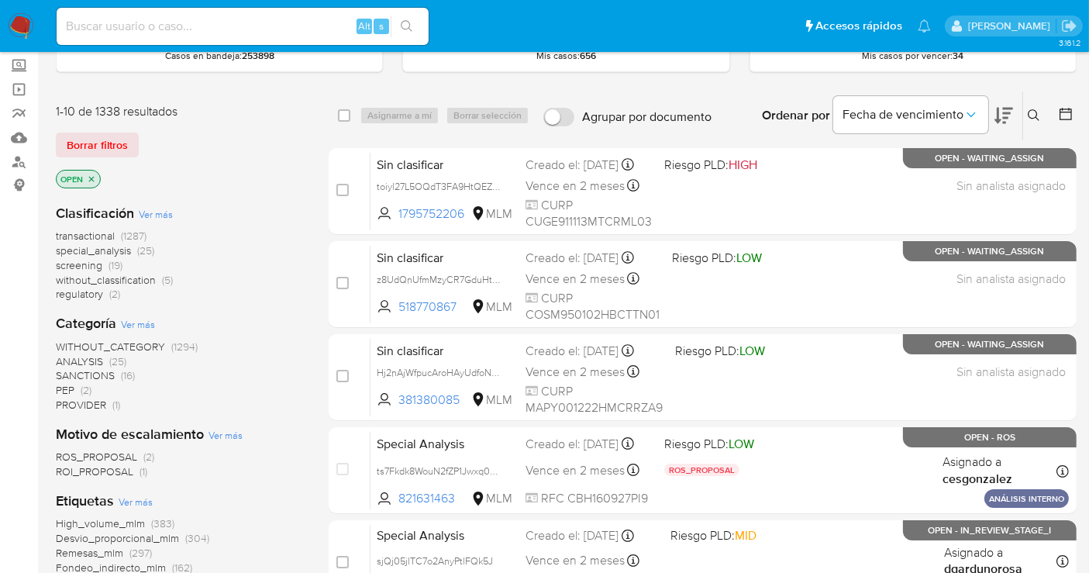
click at [123, 280] on span "without_classification" at bounding box center [106, 279] width 100 height 15
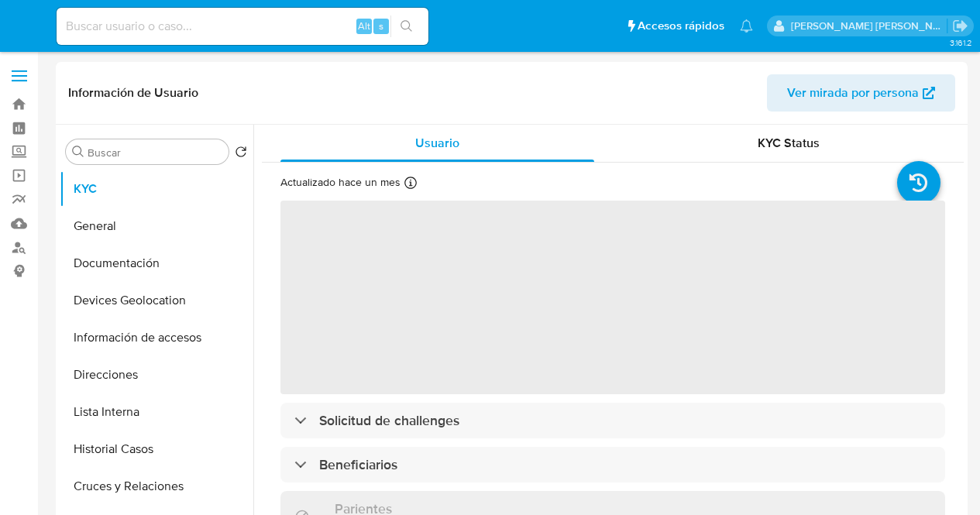
select select "10"
